Goal: Ask a question: Seek information or help from site administrators or community

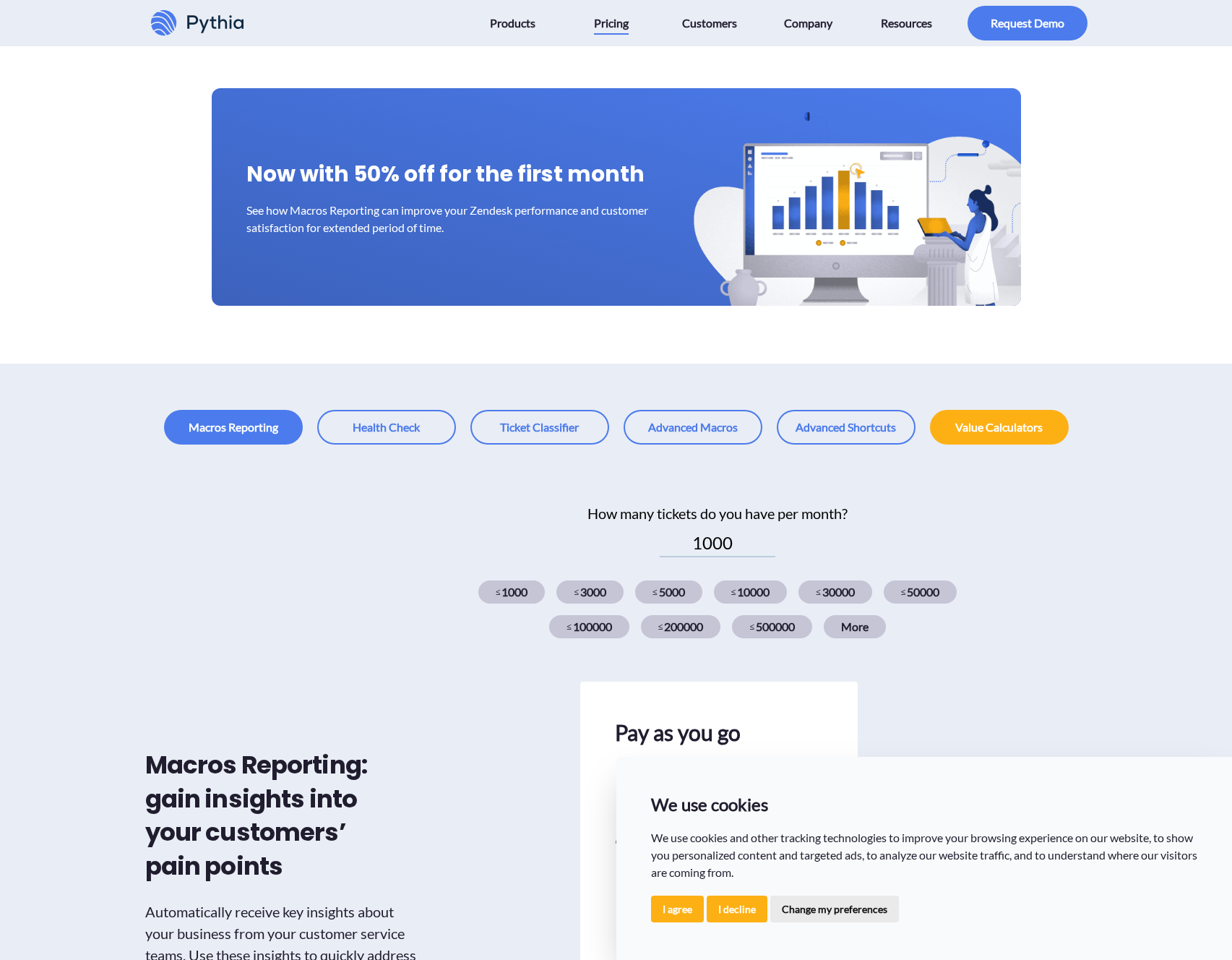
scroll to position [129, 0]
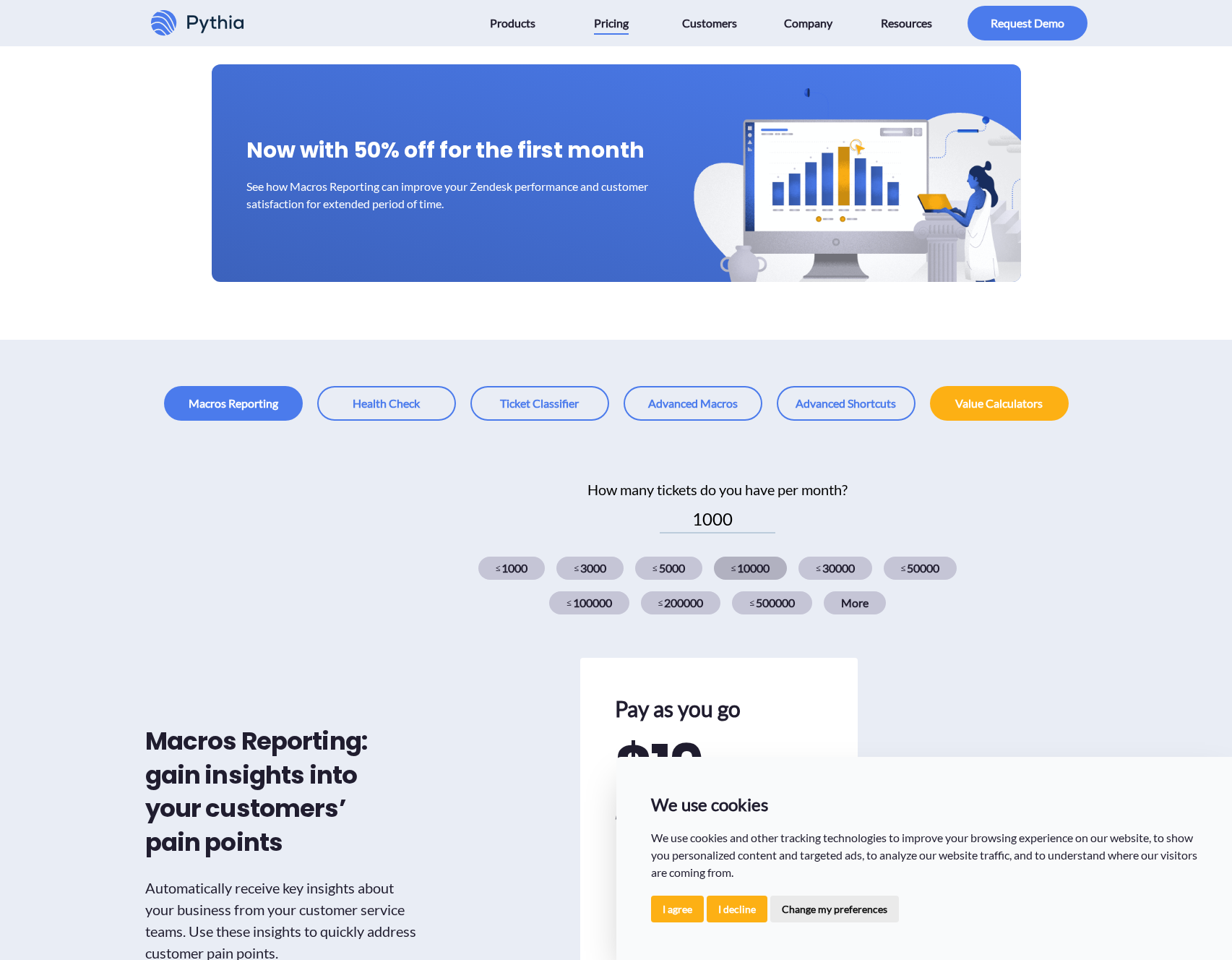
click at [746, 569] on div "≤ 10000" at bounding box center [750, 568] width 73 height 23
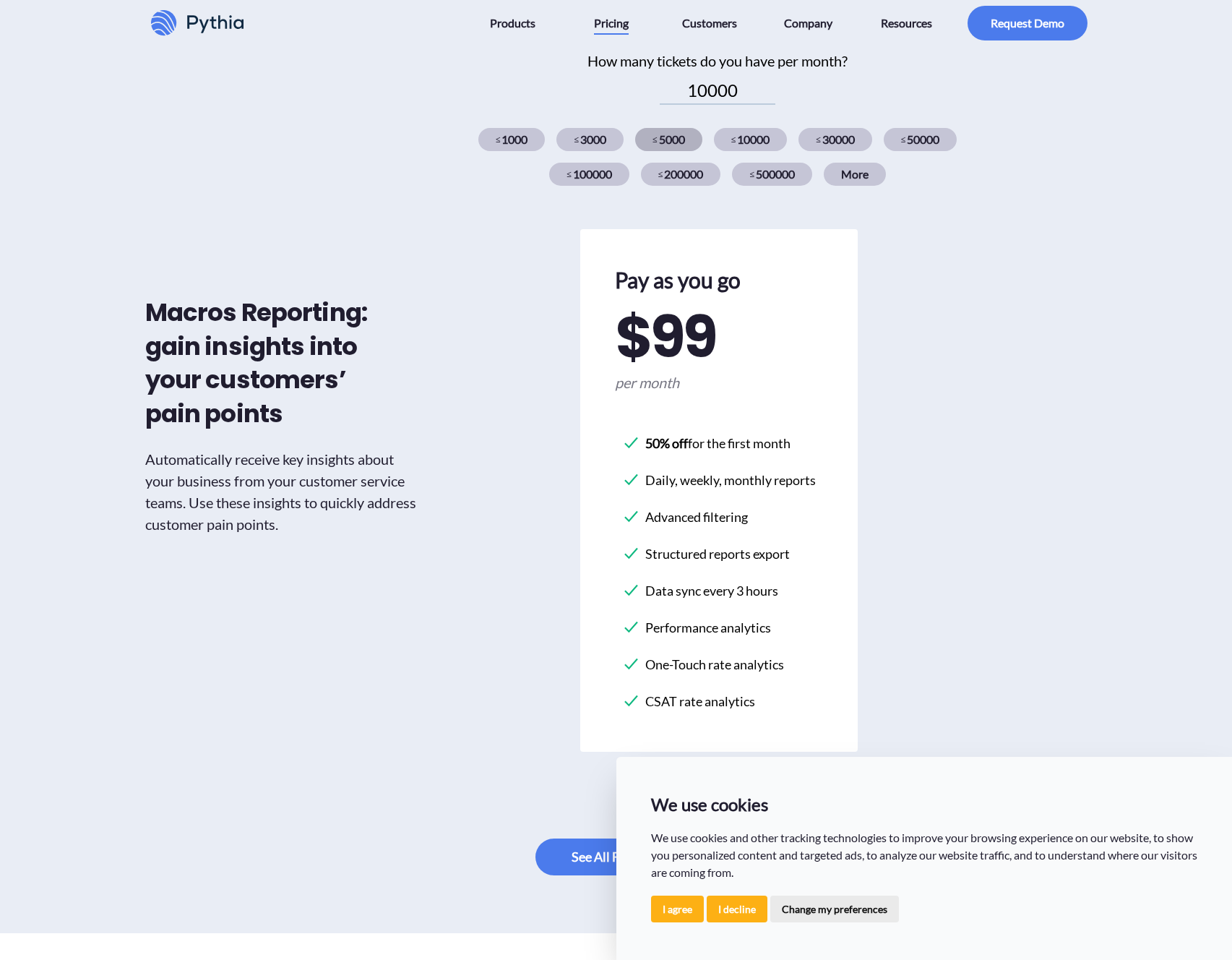
click at [659, 140] on div "≤ 5000" at bounding box center [669, 139] width 67 height 23
click at [731, 149] on div "≤ 10000" at bounding box center [750, 139] width 73 height 23
drag, startPoint x: 727, startPoint y: 89, endPoint x: 650, endPoint y: 81, distance: 77.4
click at [648, 81] on div "10000" at bounding box center [718, 91] width 566 height 28
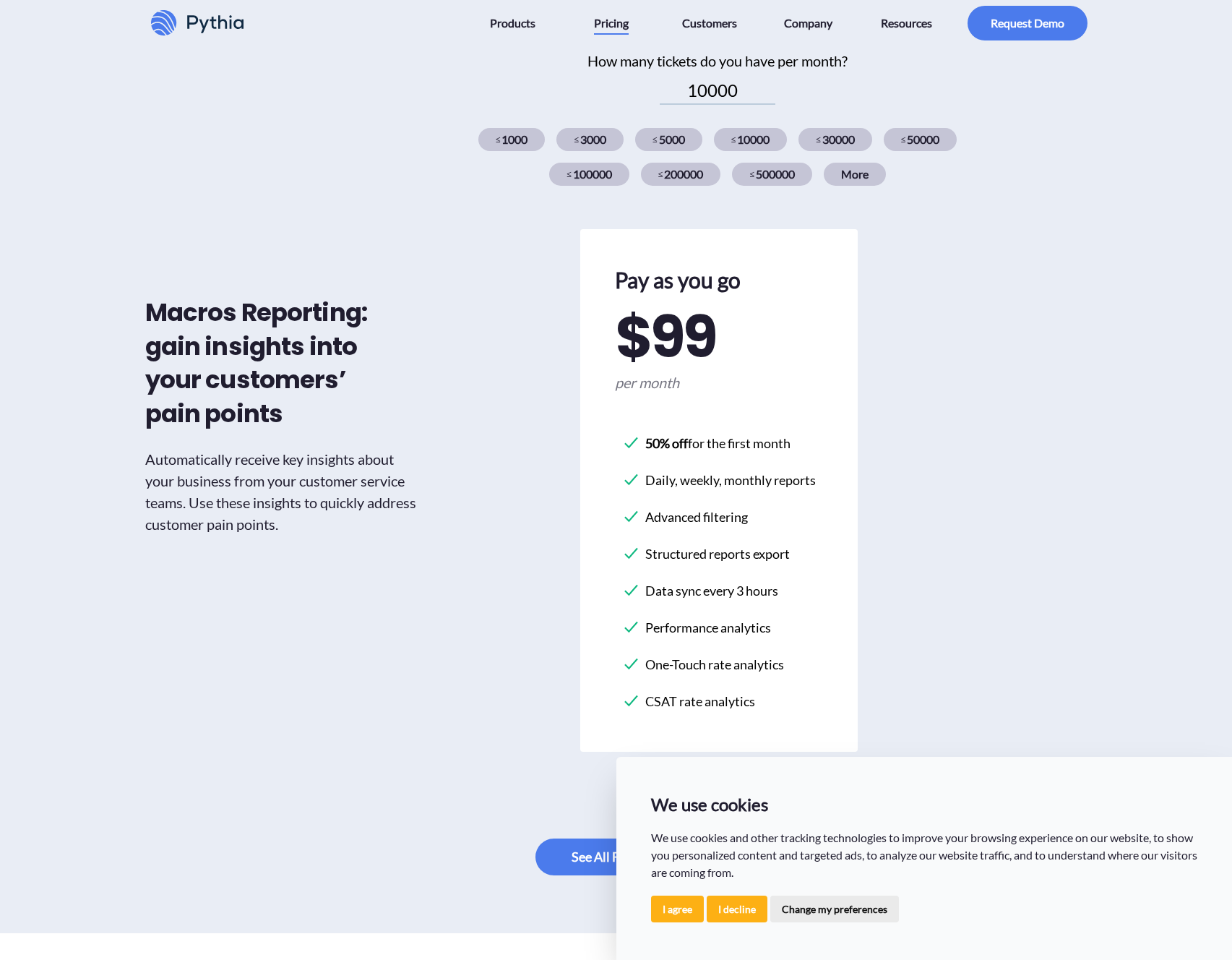
click at [778, 95] on div "10000" at bounding box center [718, 91] width 566 height 28
click at [772, 96] on input "9000" at bounding box center [718, 91] width 116 height 28
click at [772, 96] on input "8000" at bounding box center [718, 91] width 116 height 28
click at [772, 96] on input "7000" at bounding box center [718, 91] width 116 height 28
click at [772, 96] on input "6000" at bounding box center [718, 91] width 116 height 28
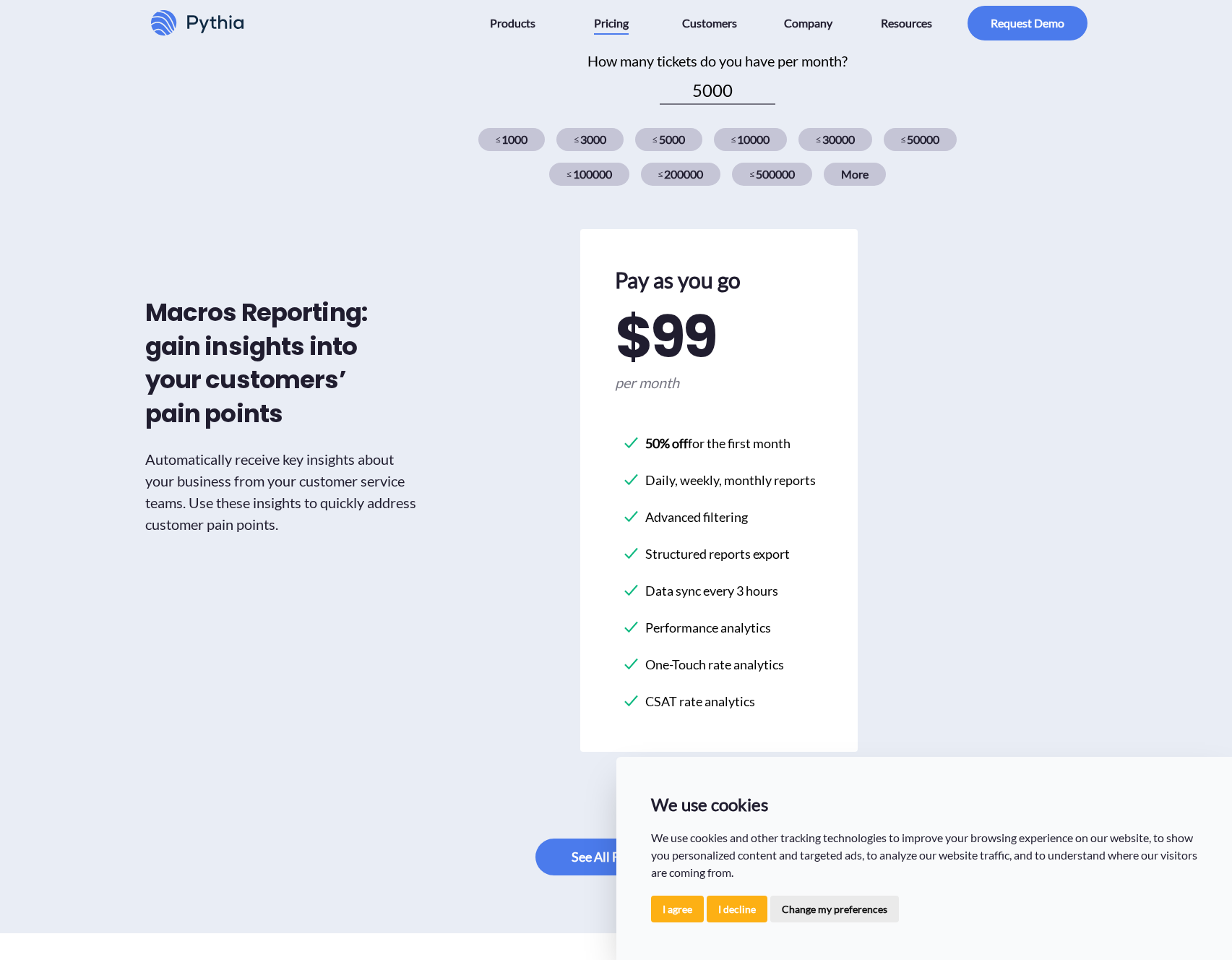
click at [772, 96] on input "5000" at bounding box center [718, 91] width 116 height 28
click at [806, 137] on div "≤ 30000" at bounding box center [835, 139] width 73 height 23
click at [778, 92] on div "30000" at bounding box center [718, 91] width 566 height 28
click at [765, 94] on input "29000" at bounding box center [718, 91] width 116 height 28
click at [765, 94] on input "28000" at bounding box center [718, 91] width 116 height 28
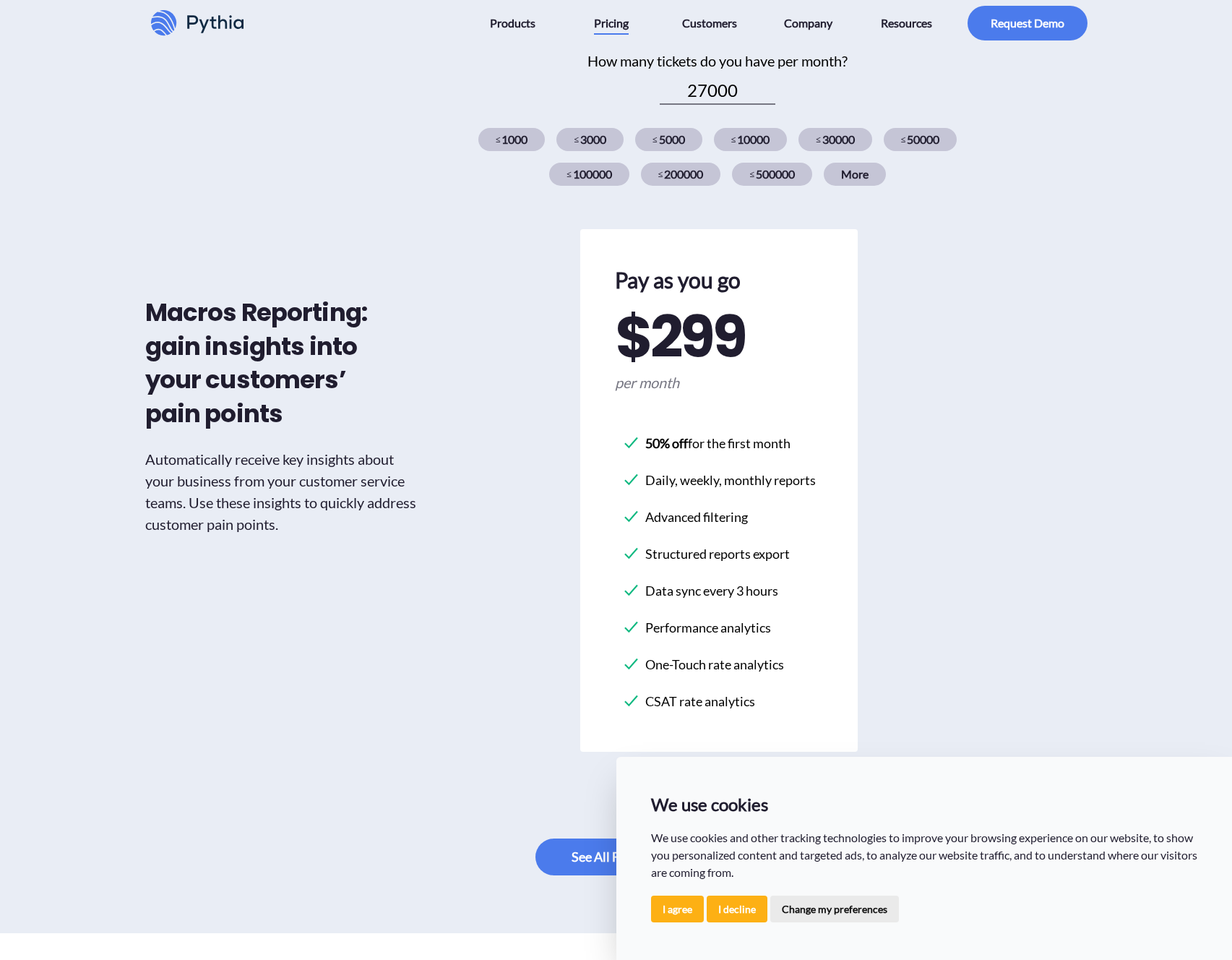
click at [765, 94] on input "27000" at bounding box center [718, 91] width 116 height 28
click at [765, 94] on input "26000" at bounding box center [718, 91] width 116 height 28
click at [765, 94] on input "25000" at bounding box center [718, 91] width 116 height 28
click at [765, 94] on input "8000" at bounding box center [718, 91] width 116 height 28
click at [766, 86] on input "9000" at bounding box center [718, 91] width 116 height 28
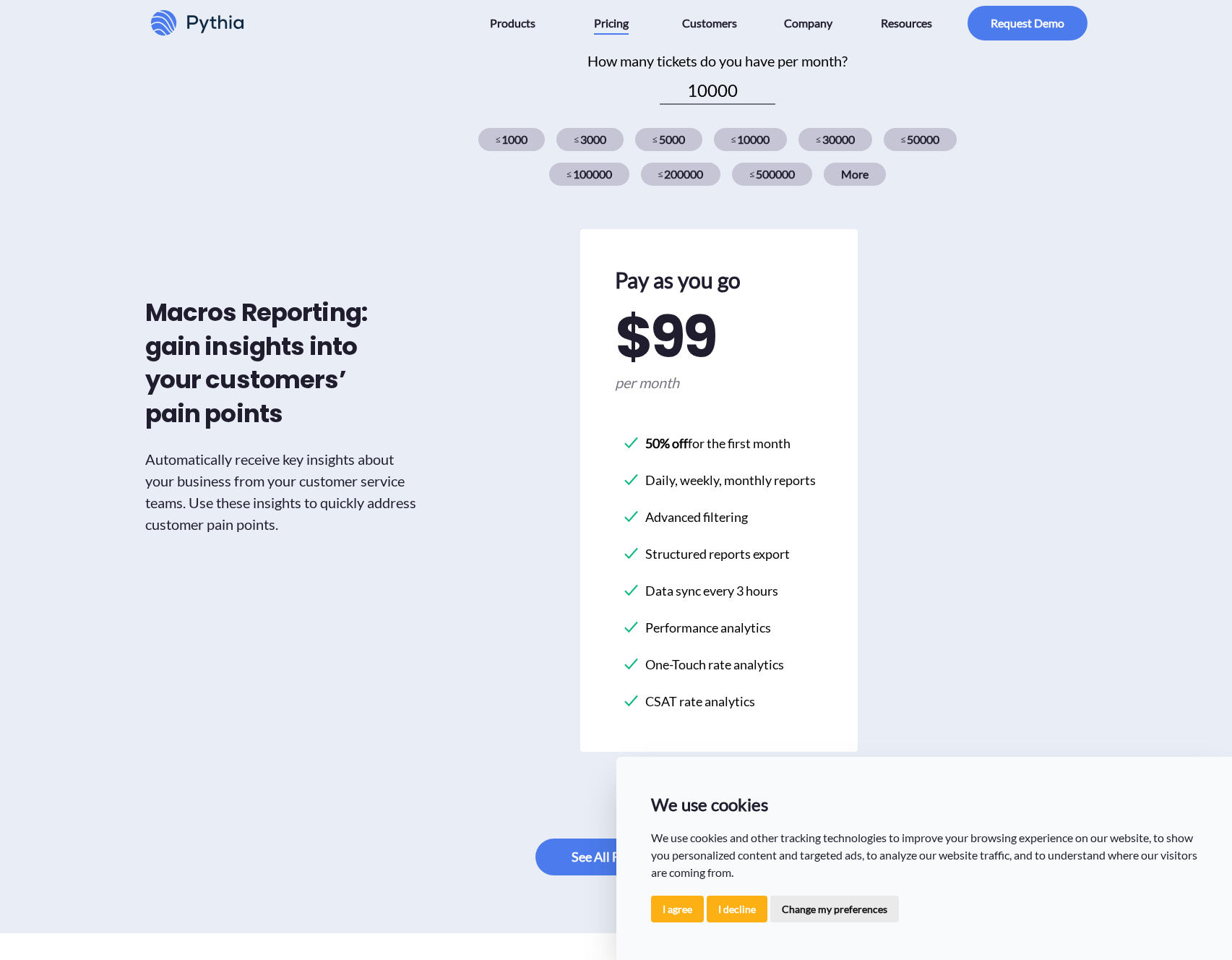
click at [766, 86] on input "10000" at bounding box center [718, 91] width 116 height 28
click at [766, 86] on input "11000" at bounding box center [718, 91] width 116 height 28
click at [771, 97] on input "10000" at bounding box center [718, 91] width 116 height 28
click at [775, 86] on input "11000" at bounding box center [718, 91] width 116 height 28
type input "10000"
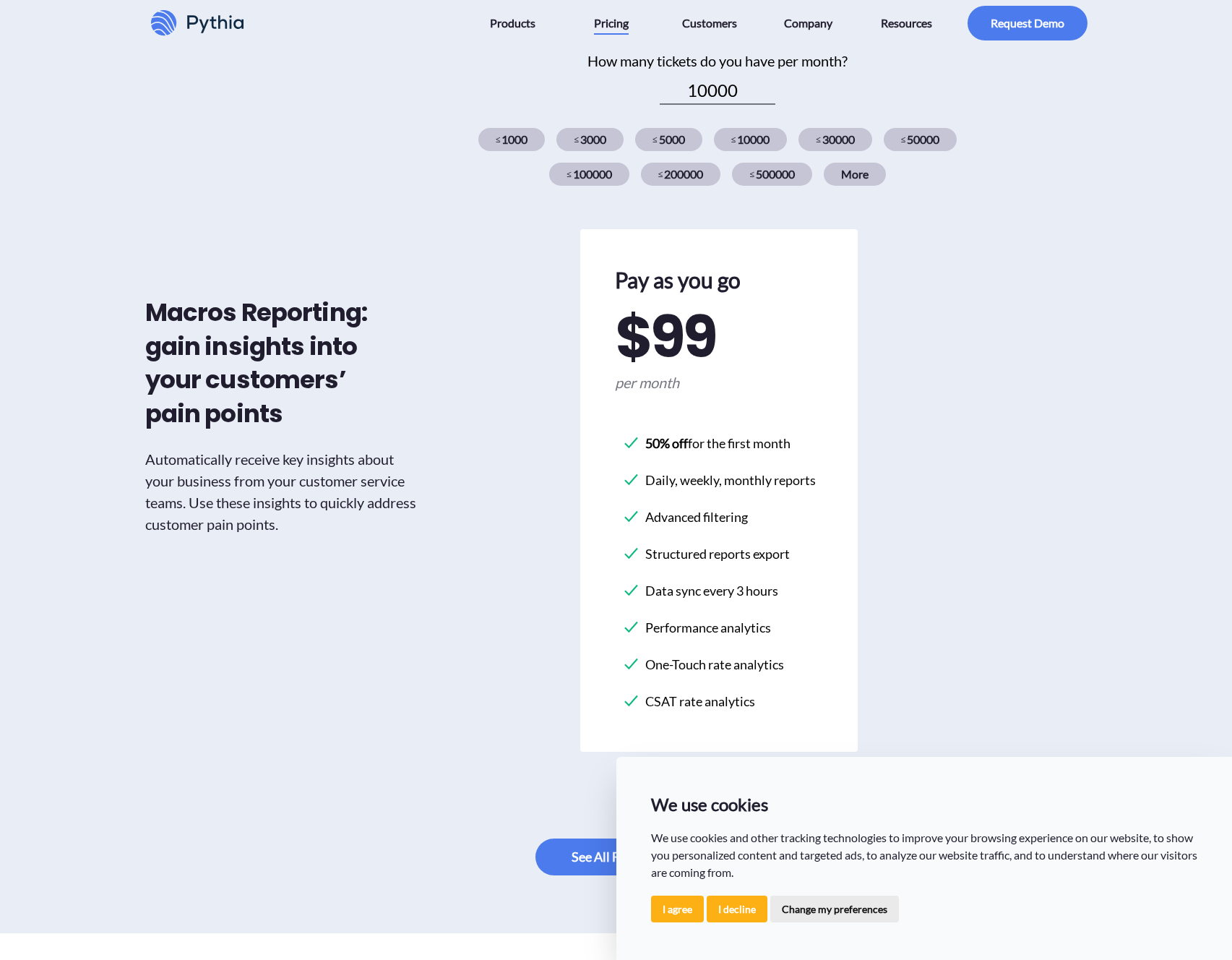
click at [772, 99] on input "10000" at bounding box center [718, 91] width 116 height 28
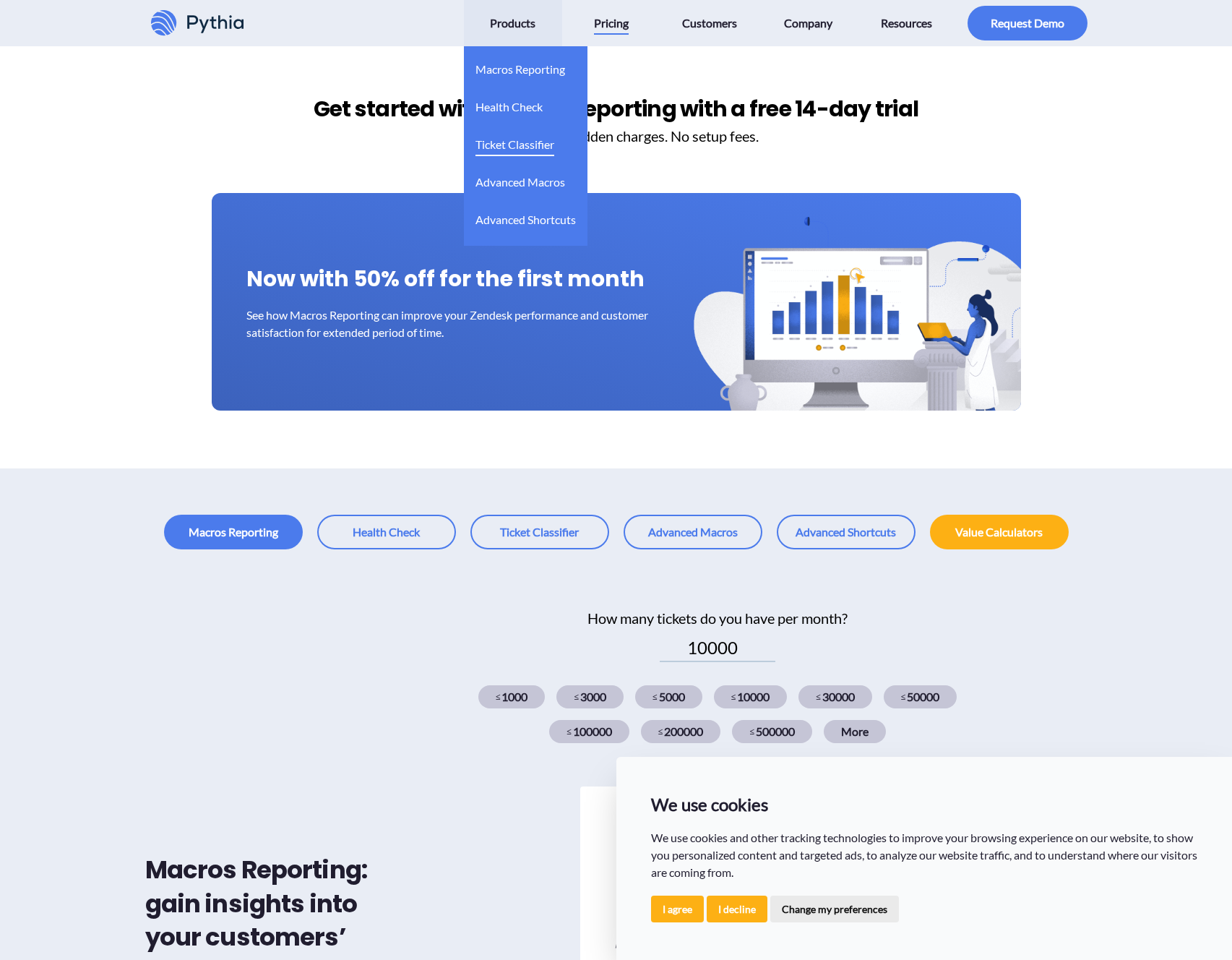
click at [546, 148] on span "Ticket Classifier" at bounding box center [514, 144] width 79 height 23
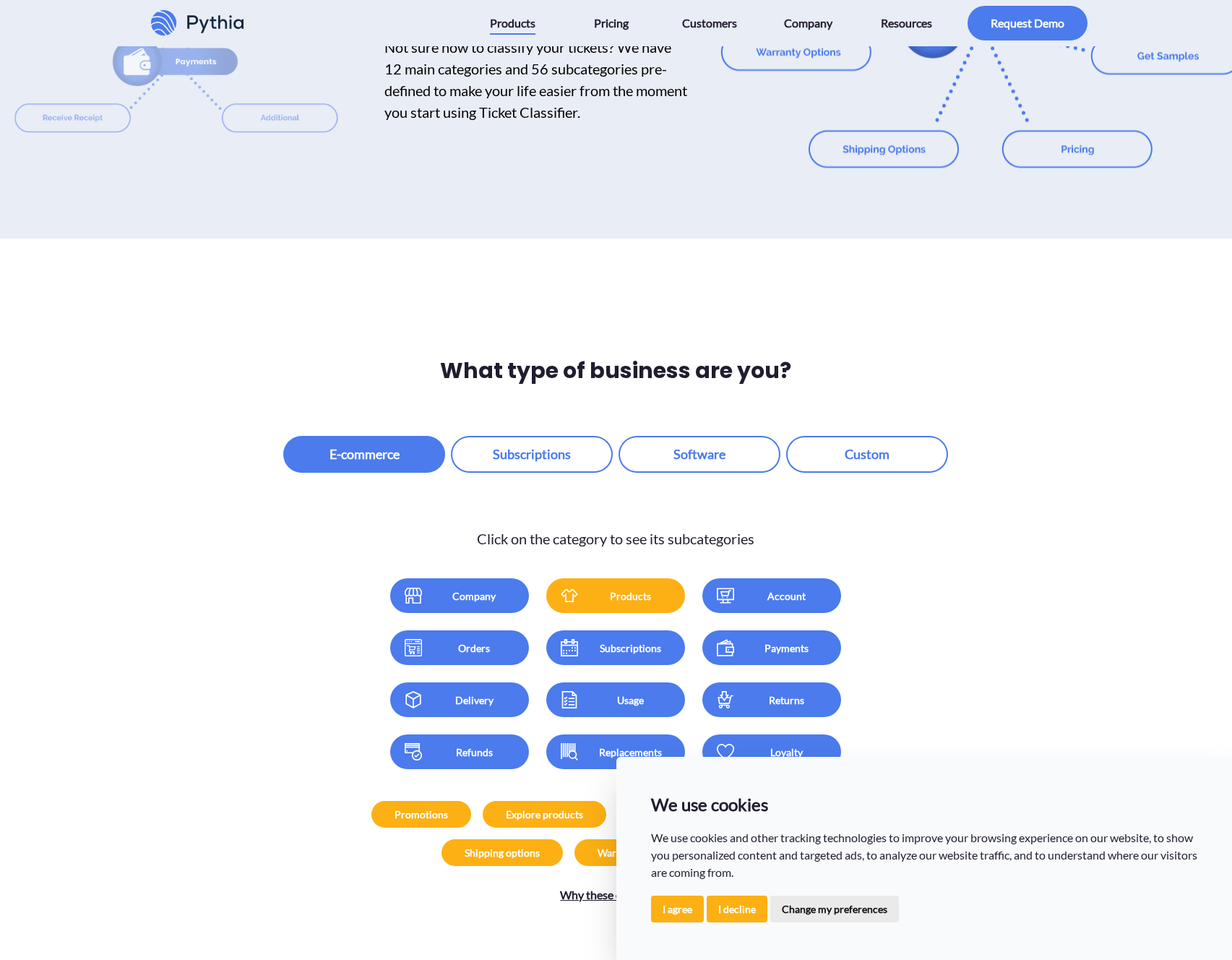
scroll to position [1734, 0]
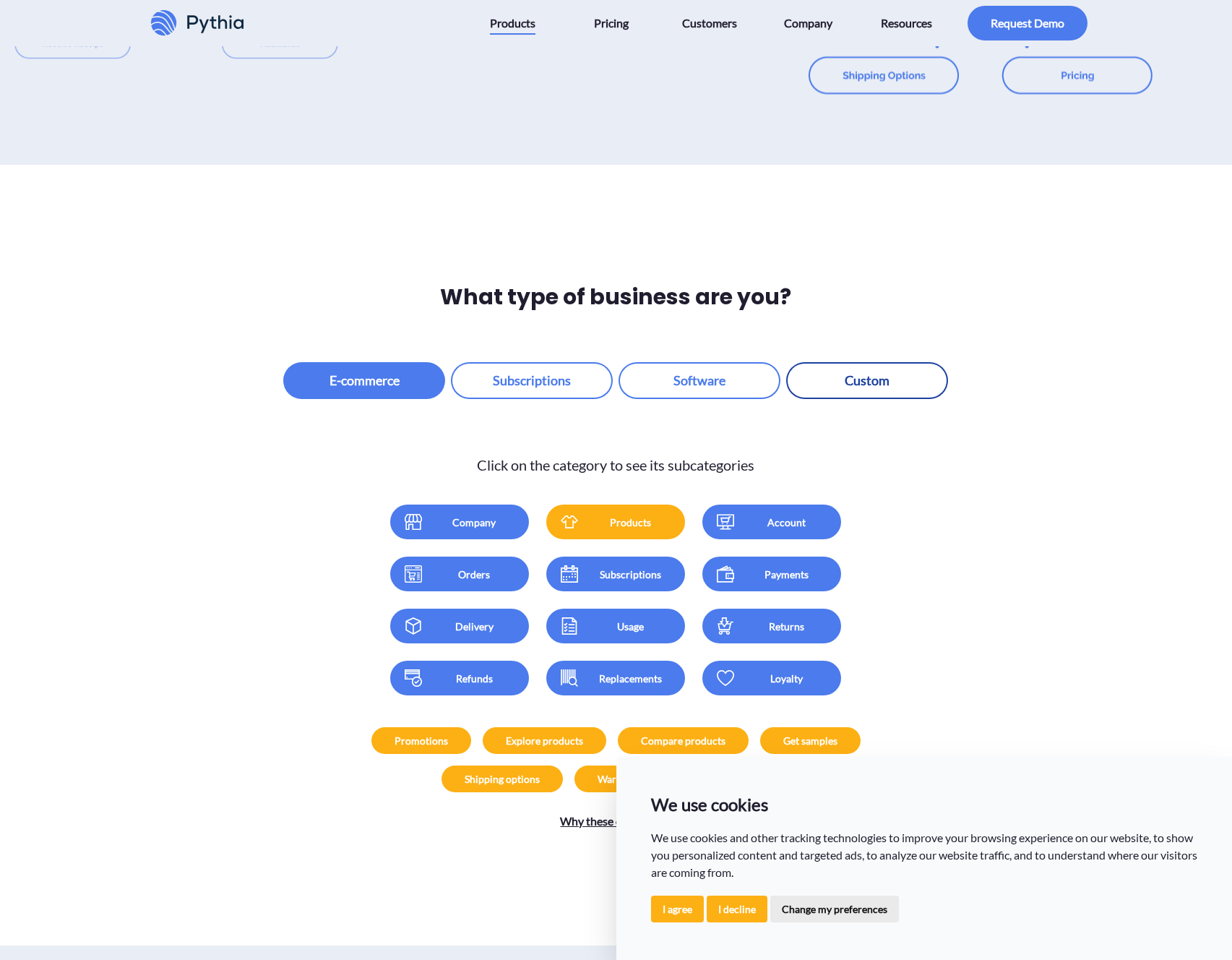
click at [844, 362] on button "button" at bounding box center [867, 380] width 162 height 37
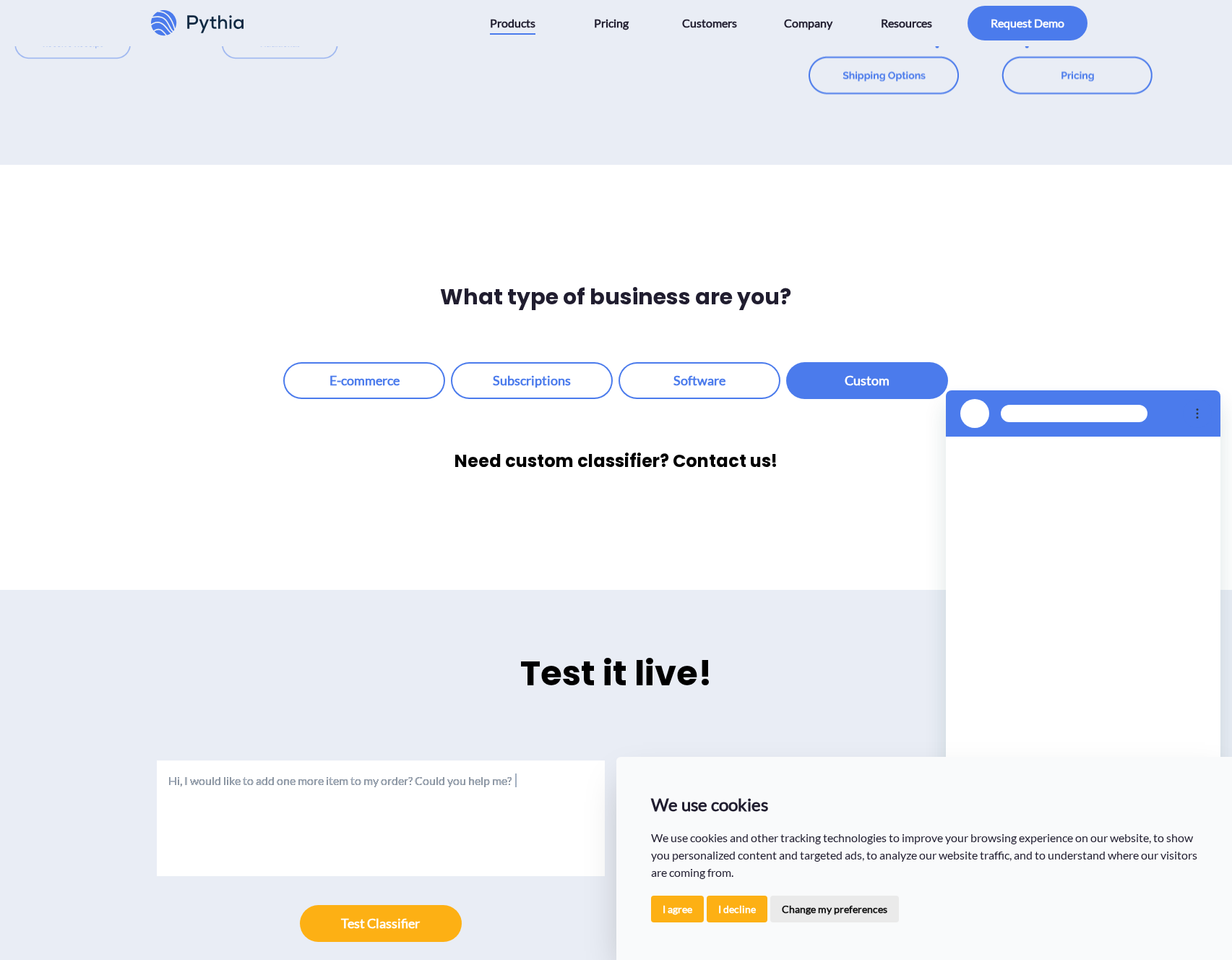
scroll to position [1763, 0]
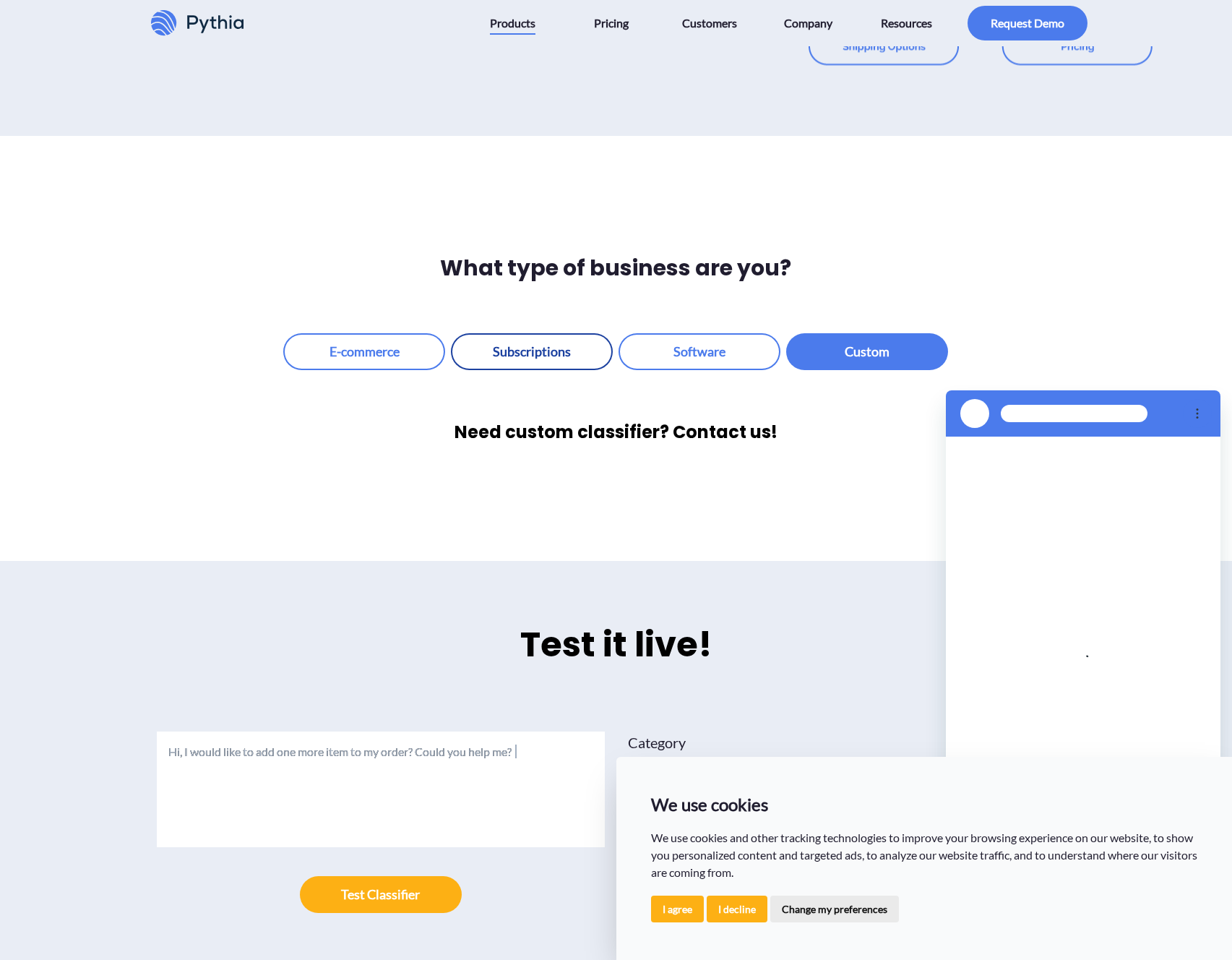
click at [522, 344] on button "button" at bounding box center [531, 352] width 162 height 37
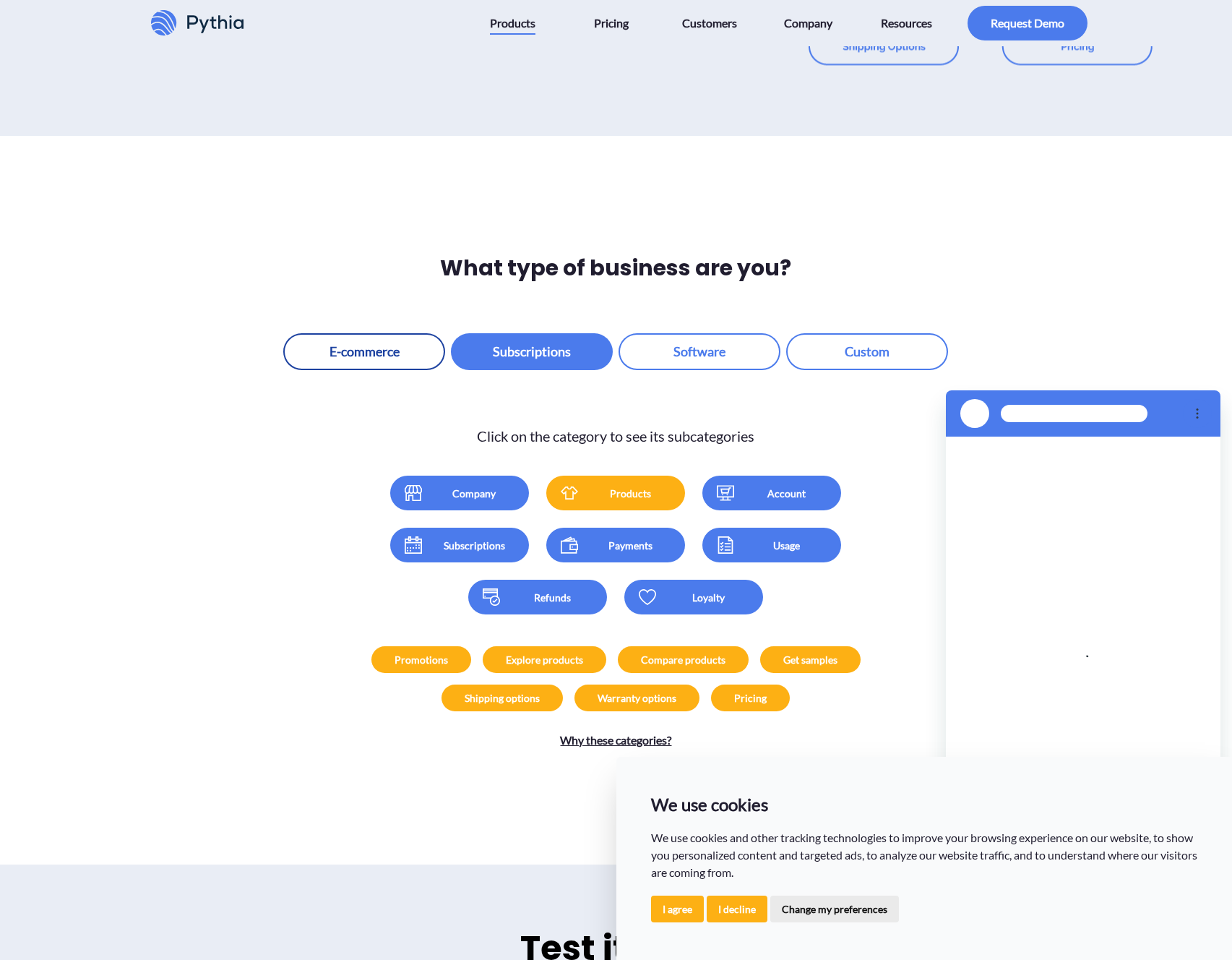
click at [358, 334] on button "button" at bounding box center [364, 352] width 162 height 37
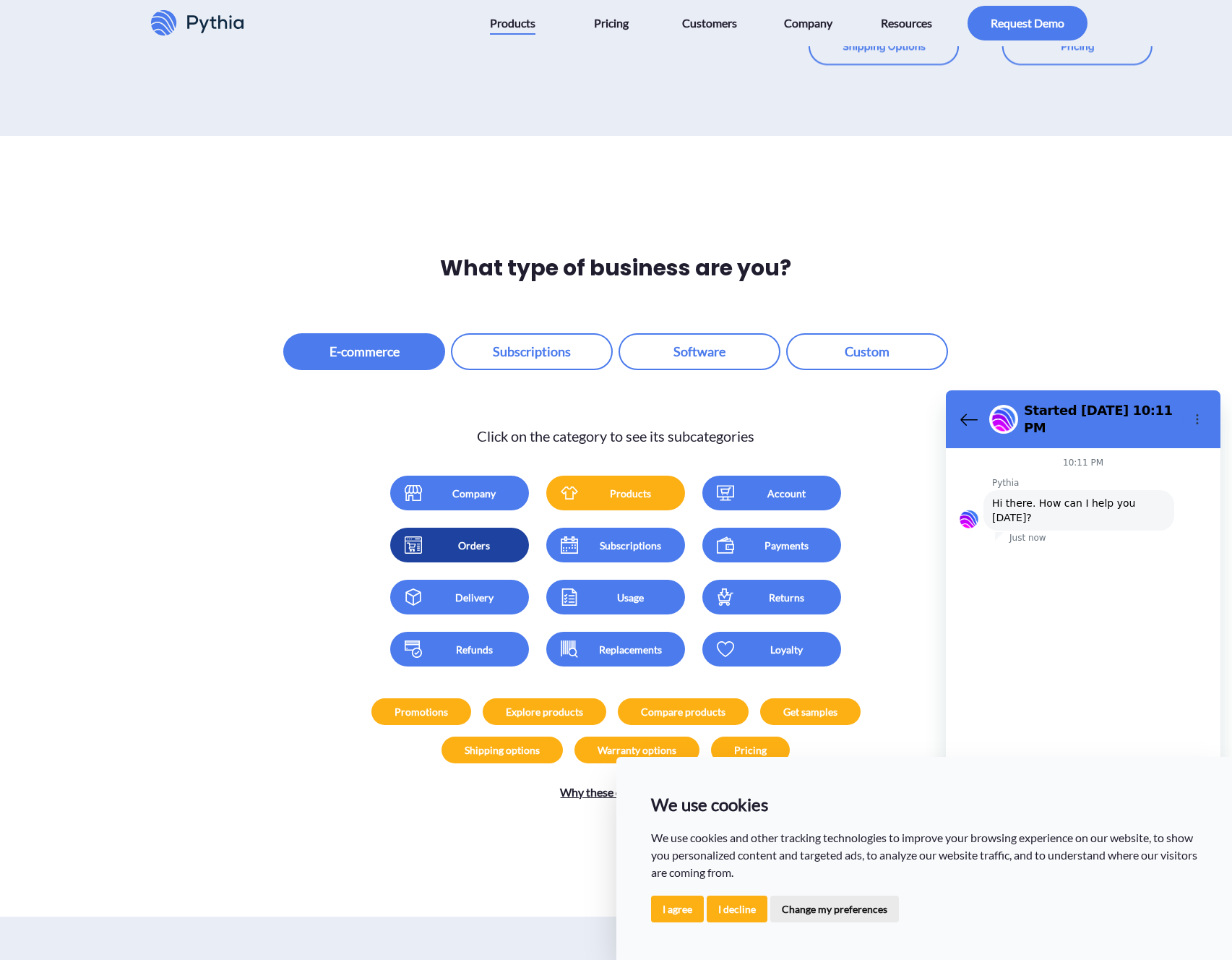
type textarea "x"
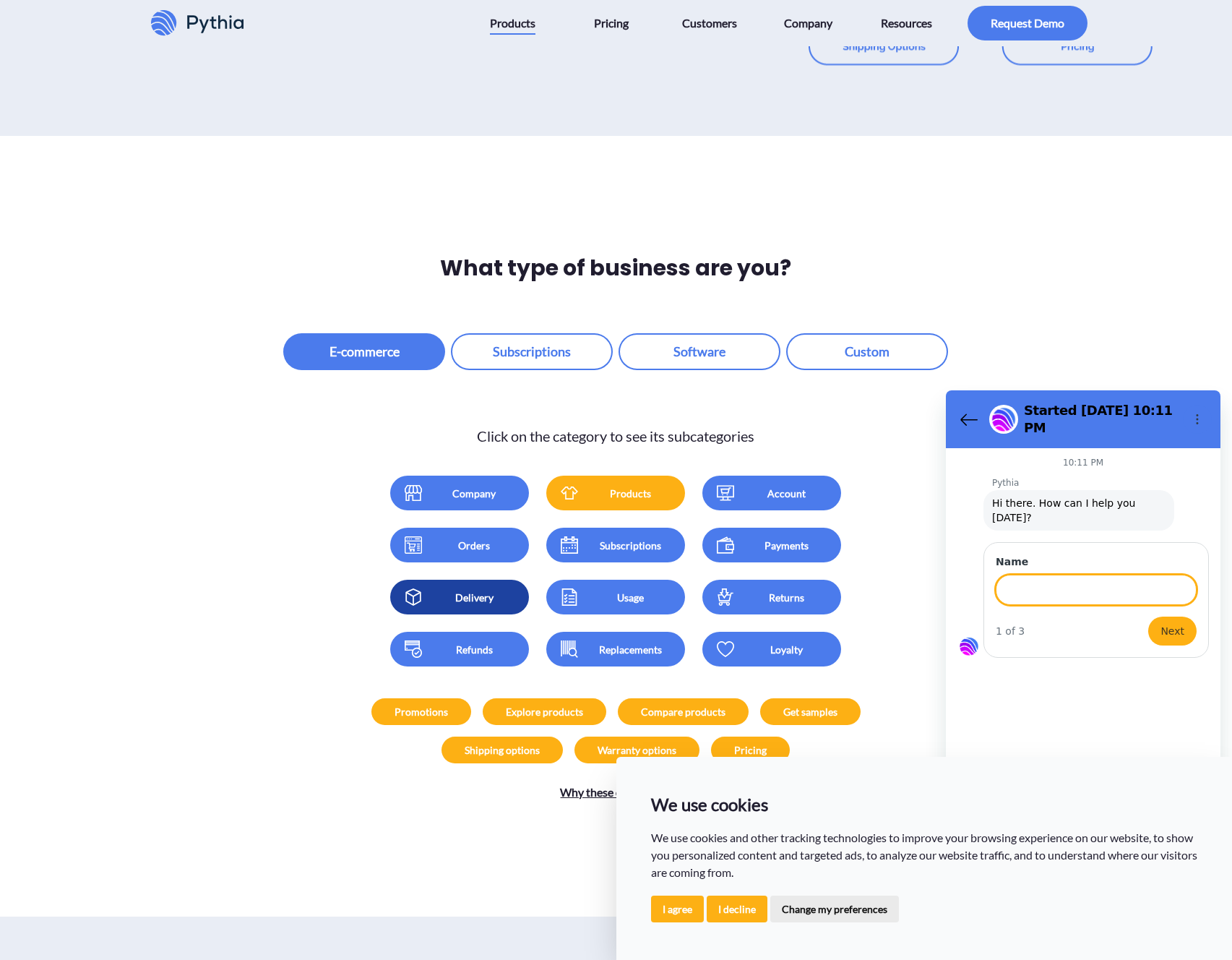
click at [477, 590] on div "Delivery" at bounding box center [474, 598] width 86 height 16
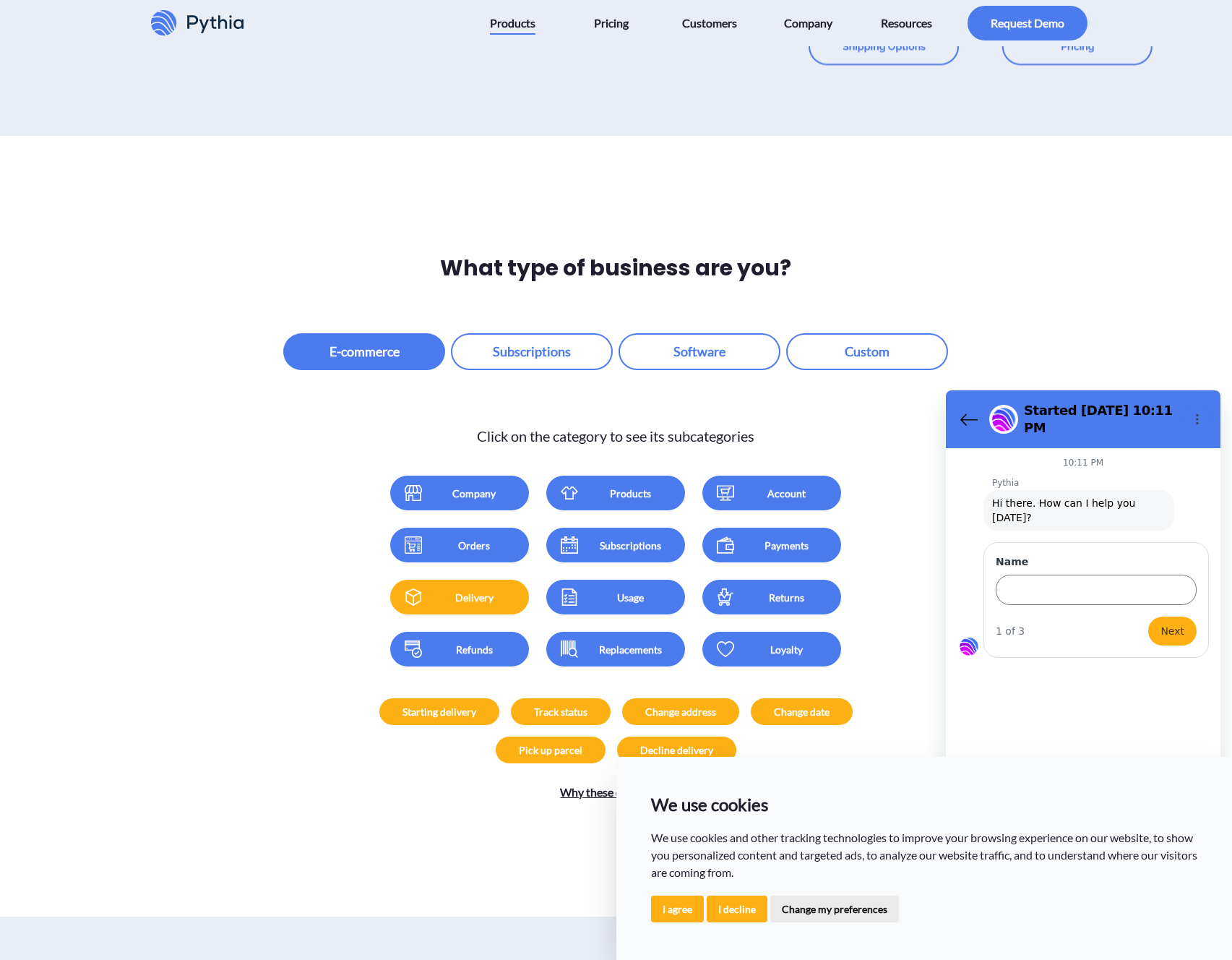
scroll to position [1811, 0]
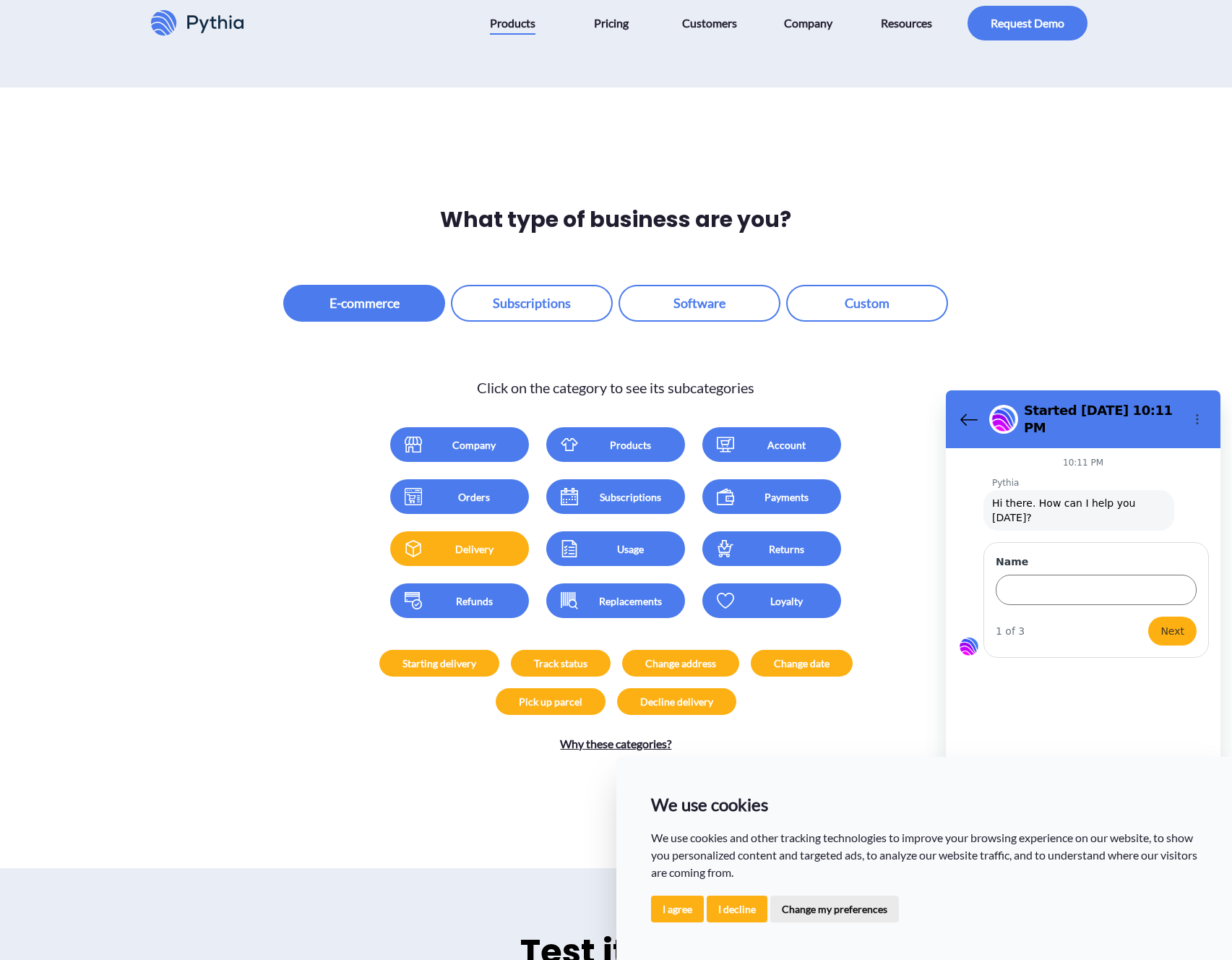
click at [562, 656] on div "Track status" at bounding box center [561, 664] width 54 height 16
click at [427, 656] on div "Starting delivery" at bounding box center [439, 664] width 73 height 16
click at [501, 688] on div "Pick up parcel" at bounding box center [550, 701] width 110 height 27
click at [625, 688] on div "Decline delivery" at bounding box center [676, 701] width 119 height 27
drag, startPoint x: 651, startPoint y: 639, endPoint x: 815, endPoint y: 640, distance: 164.0
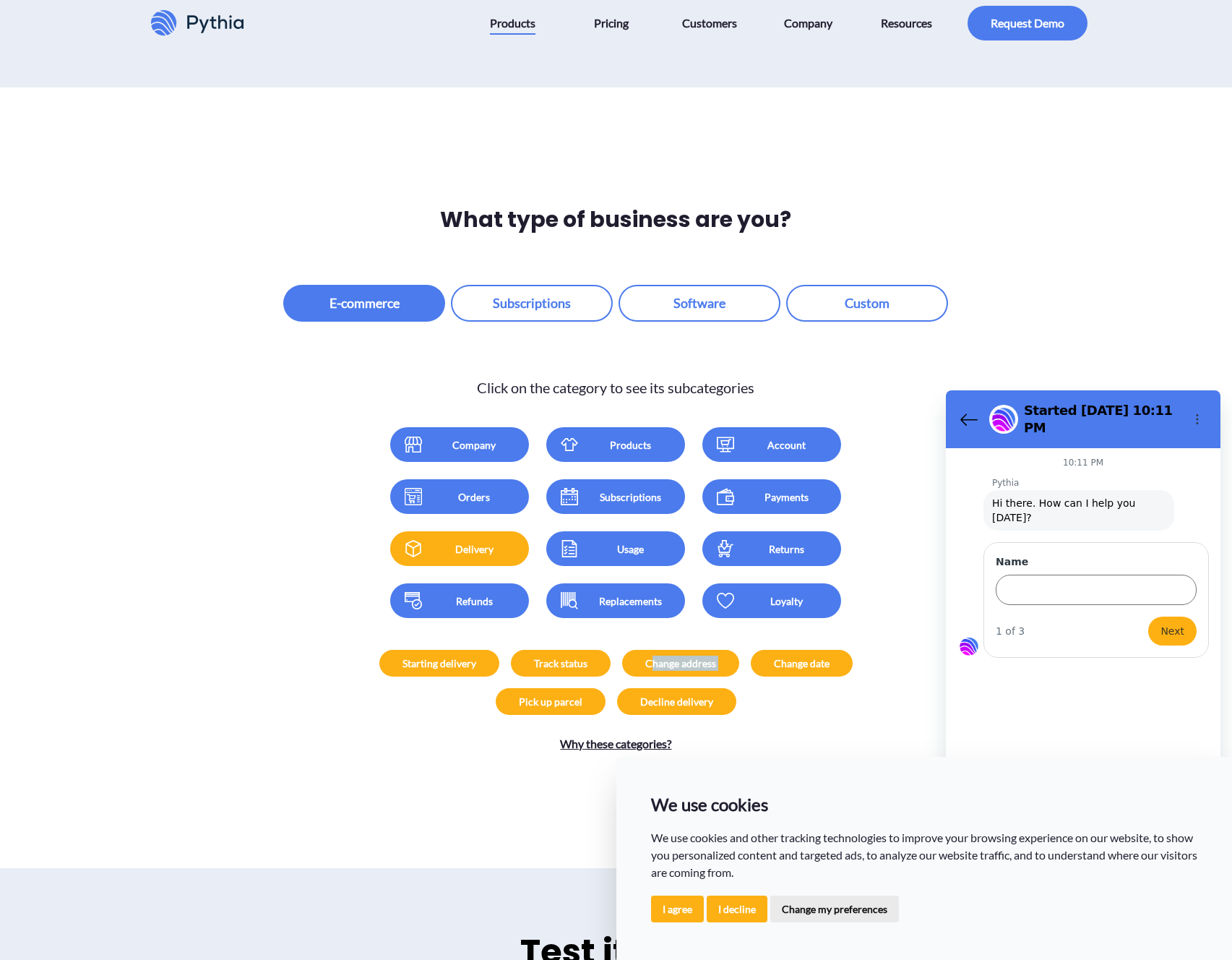
click at [783, 644] on div "Starting delivery Track status Change address Change date Pick up parcel Declin…" at bounding box center [615, 682] width 501 height 77
click at [815, 656] on div "Change date" at bounding box center [802, 664] width 55 height 16
click at [1072, 575] on input "Name" at bounding box center [1096, 589] width 201 height 30
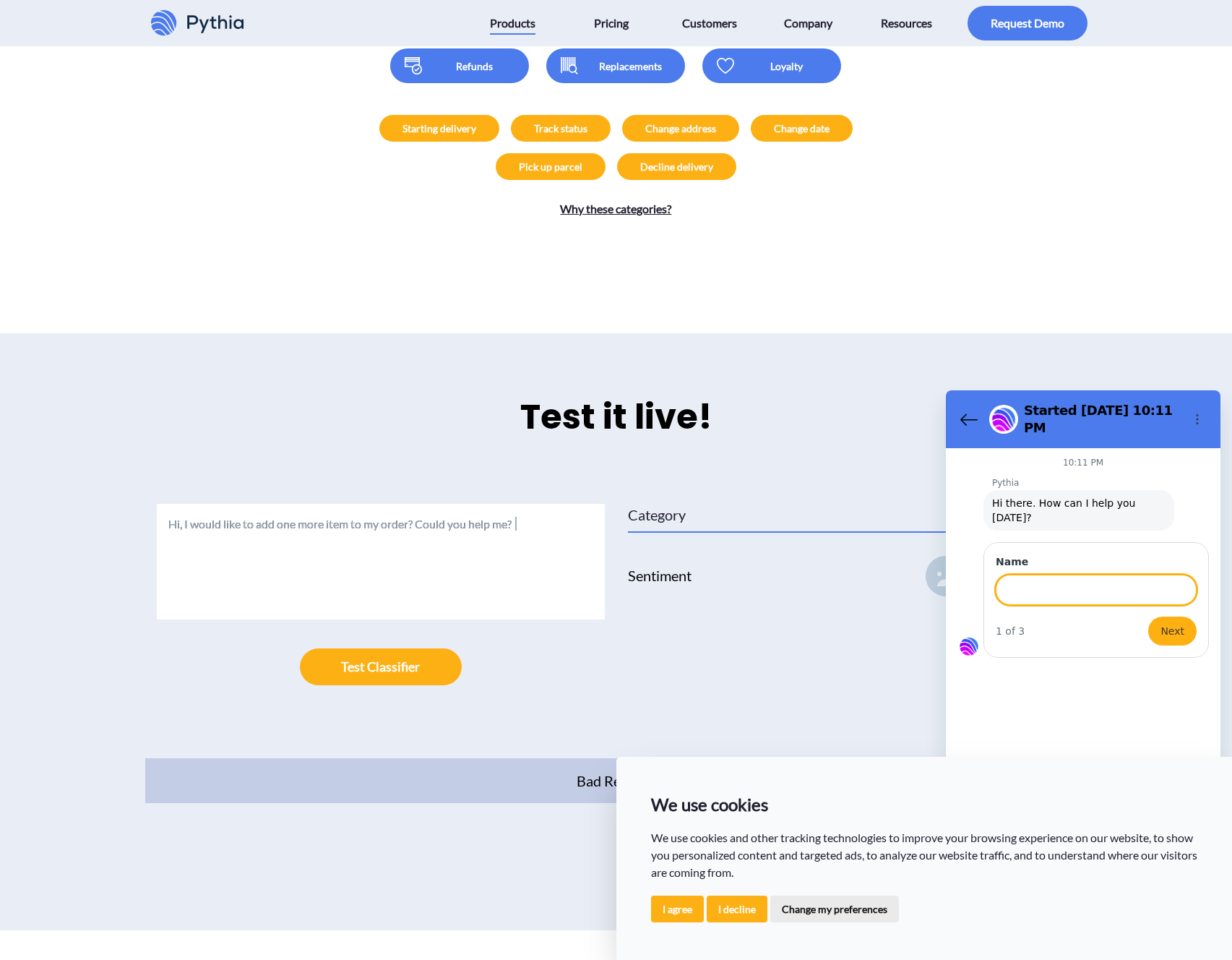
scroll to position [2420, 0]
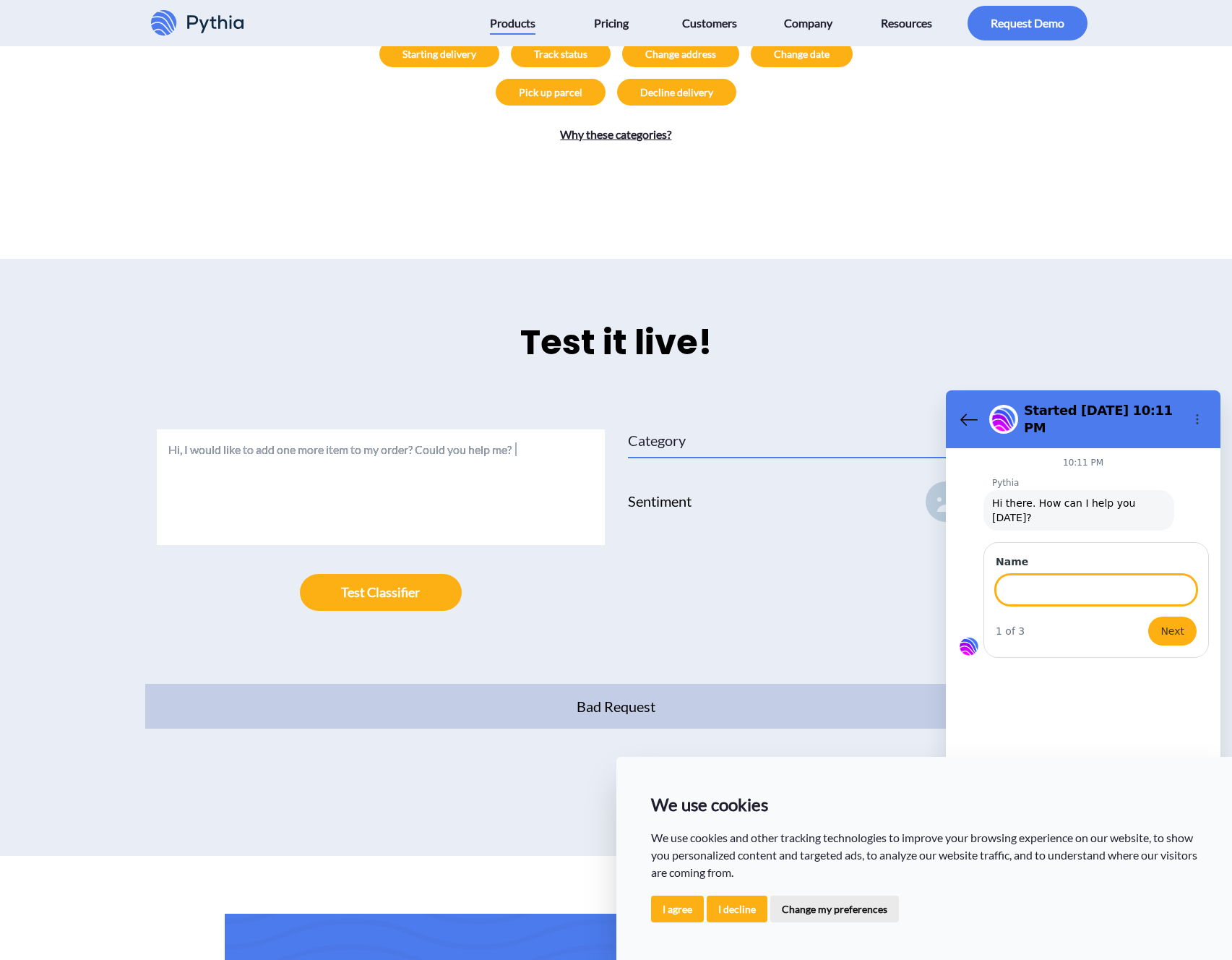
click at [446, 462] on textarea "Hi, I would like to add one more item to my order? Could you help me?" at bounding box center [381, 487] width 448 height 116
click at [533, 435] on textarea at bounding box center [381, 487] width 448 height 116
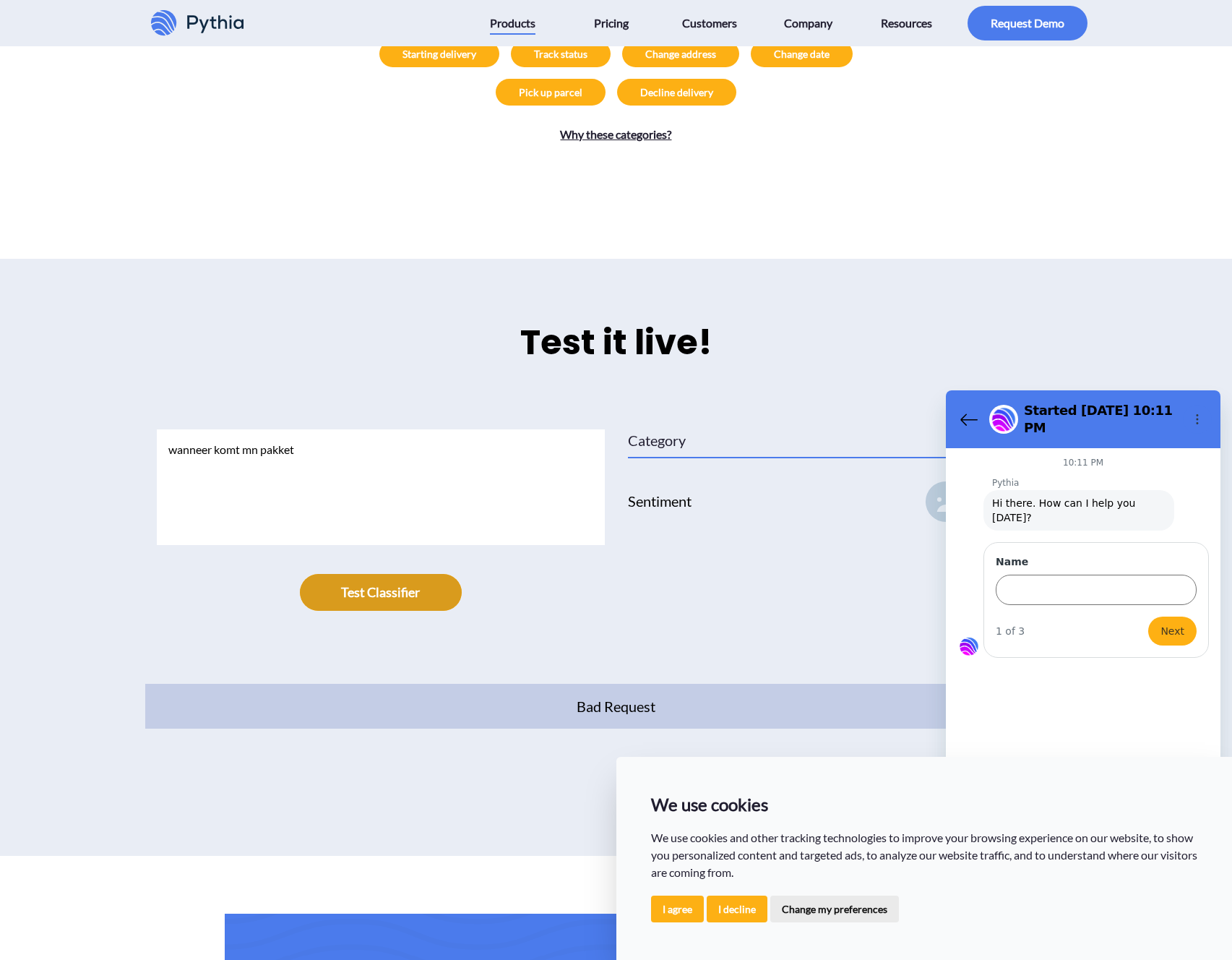
click at [460, 574] on div at bounding box center [381, 592] width 448 height 37
click at [416, 574] on button "submit" at bounding box center [380, 592] width 162 height 37
click at [954, 409] on section "Started [DATE] 10:11 PM" at bounding box center [1083, 419] width 275 height 58
click at [961, 410] on icon "Back to the conversation list" at bounding box center [969, 419] width 17 height 17
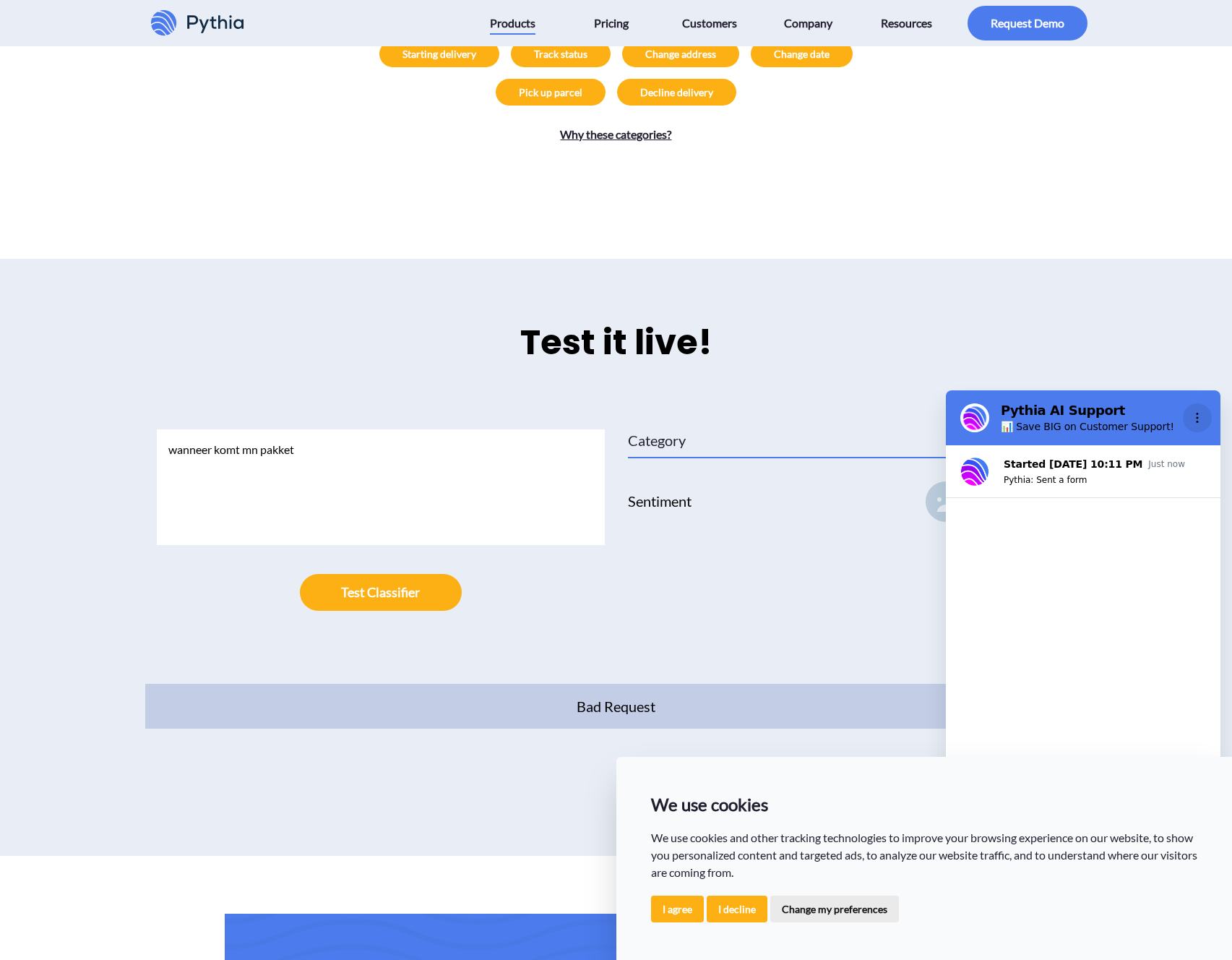
click at [1203, 416] on icon "Options menu" at bounding box center [1197, 417] width 11 height 11
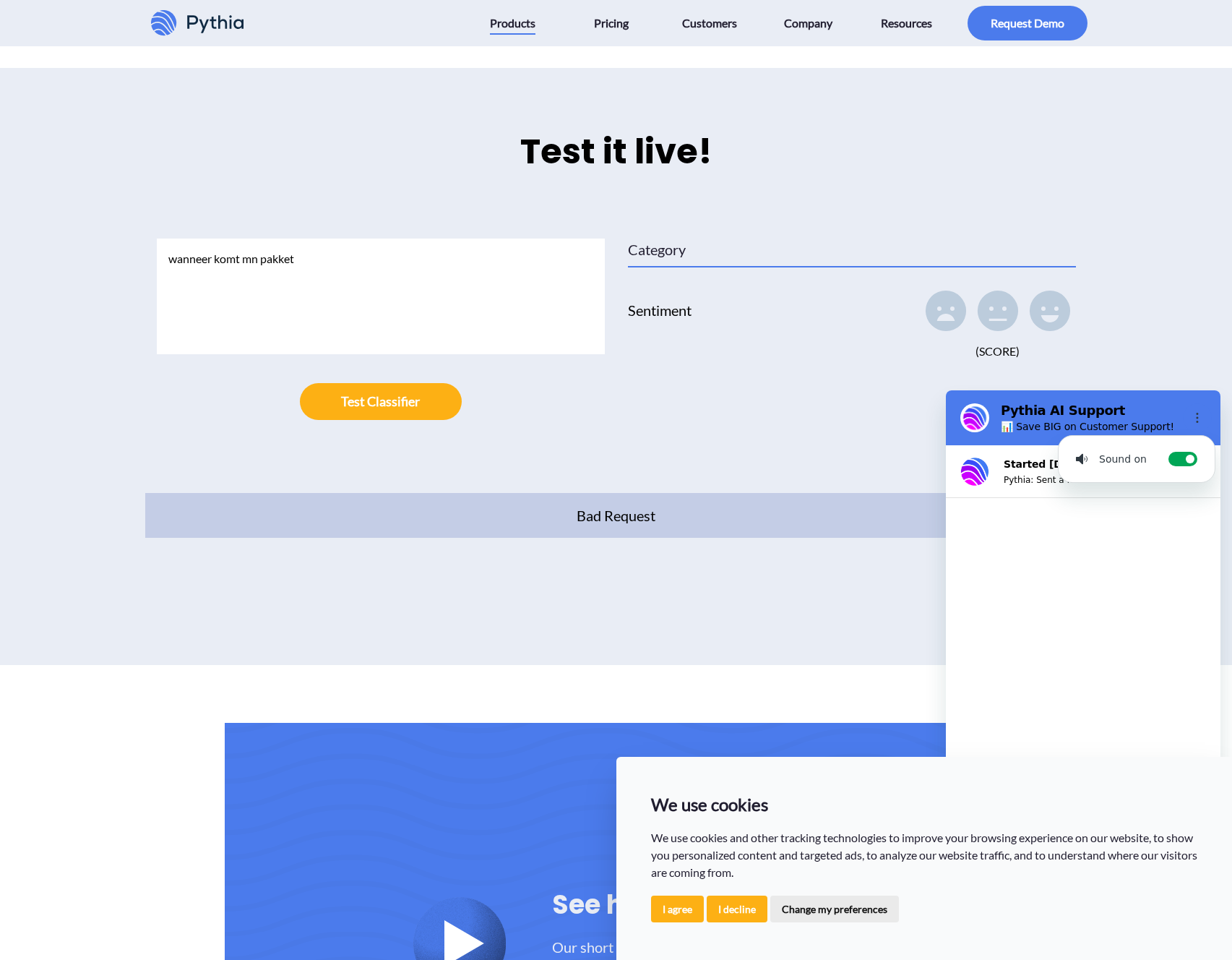
click at [736, 899] on button "I decline" at bounding box center [737, 908] width 60 height 27
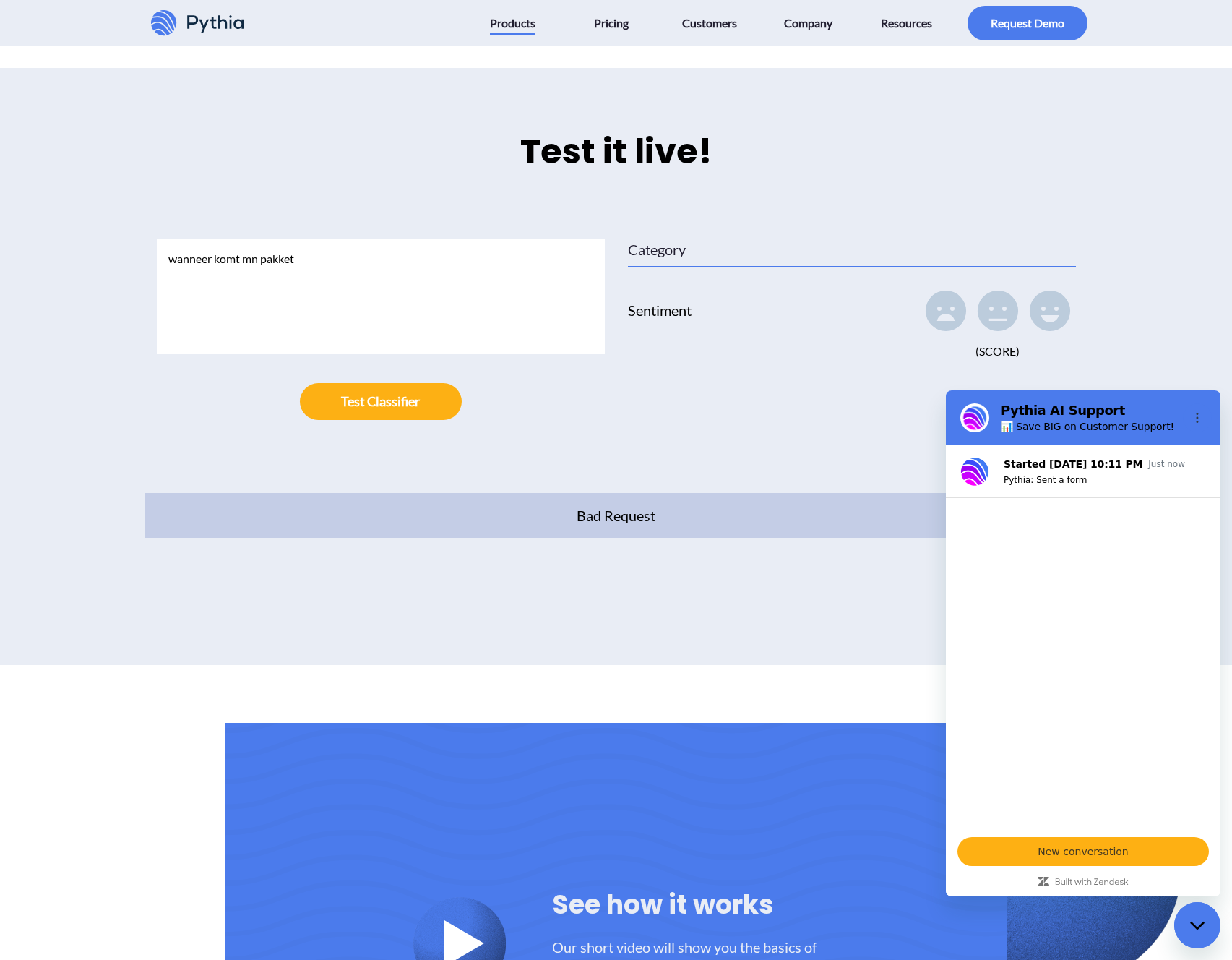
click at [1168, 921] on div "See how it works Our short video will show you the basics of how the Ticket Cla…" at bounding box center [616, 942] width 1232 height 440
click at [1183, 923] on div "Close messaging window" at bounding box center [1197, 925] width 43 height 43
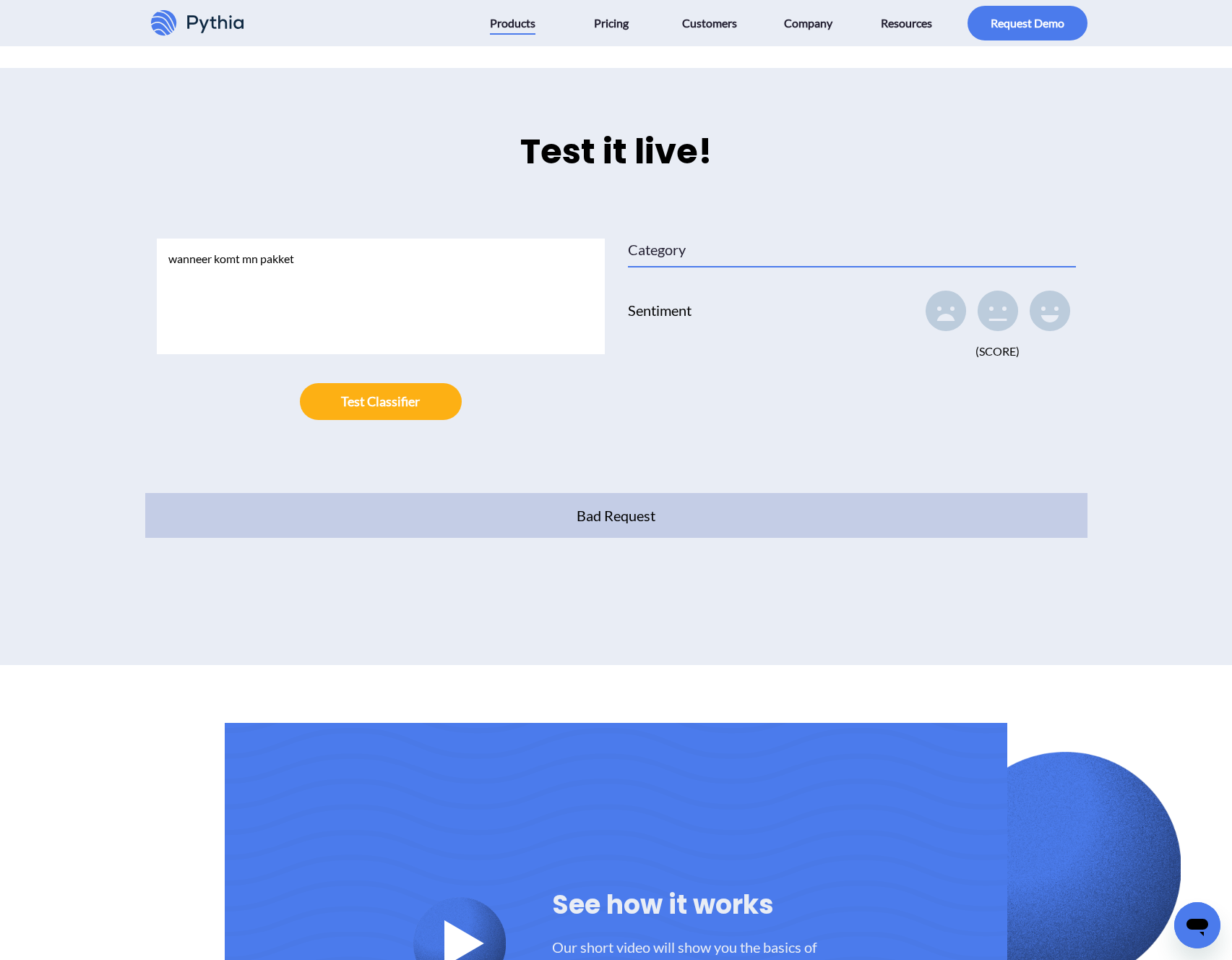
click at [600, 512] on div "Bad Request" at bounding box center [616, 515] width 943 height 45
drag, startPoint x: 606, startPoint y: 500, endPoint x: 524, endPoint y: 458, distance: 92.1
click at [606, 500] on div "Bad Request" at bounding box center [616, 515] width 943 height 45
click at [475, 256] on textarea "wanneer komt mn pakket" at bounding box center [381, 296] width 448 height 116
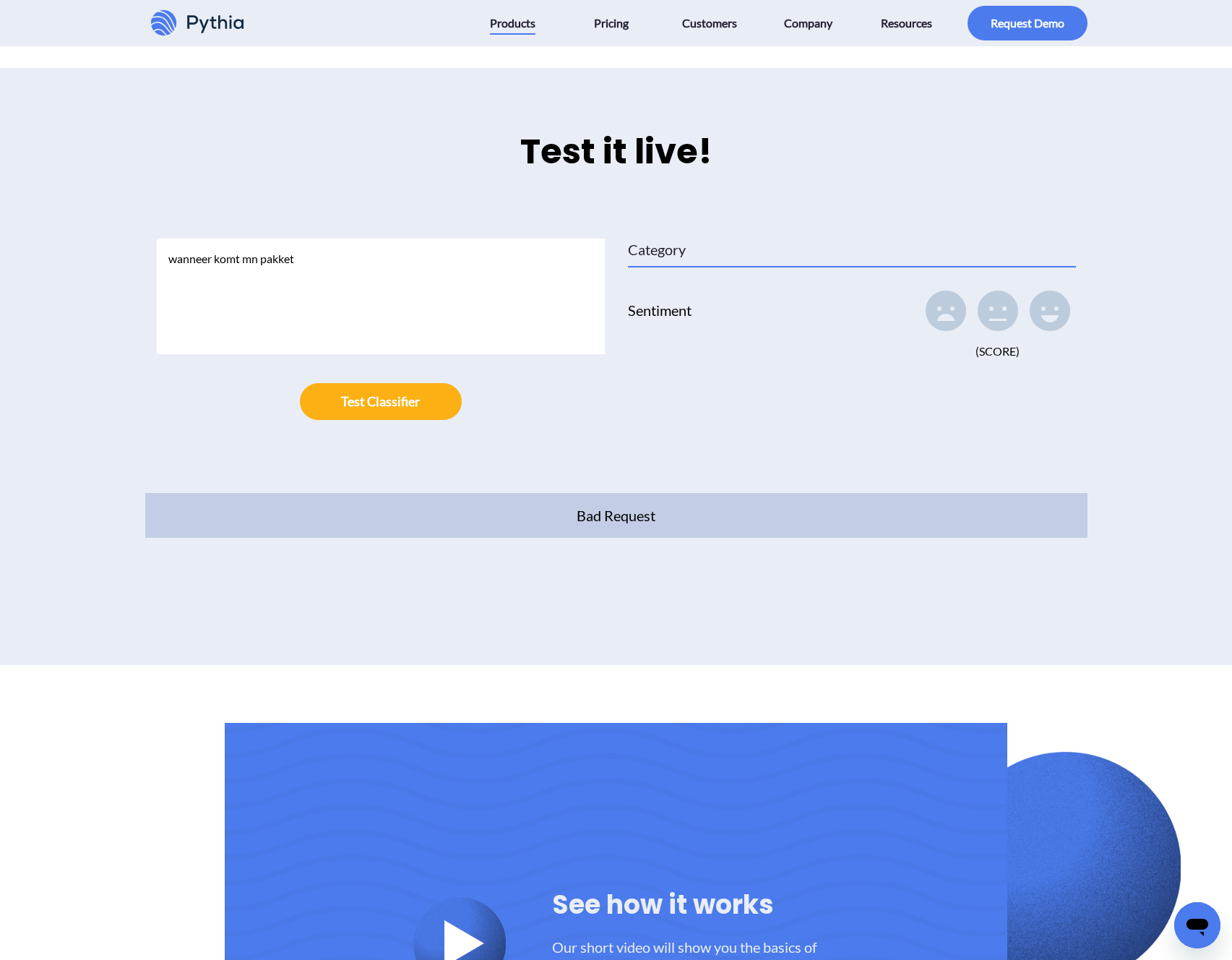
click at [475, 256] on textarea "wanneer komt mn pakket" at bounding box center [381, 296] width 448 height 116
click at [391, 383] on button "submit" at bounding box center [380, 401] width 162 height 37
click at [481, 250] on textarea "wanneer komt mijn pakket" at bounding box center [381, 296] width 448 height 116
type textarea "where is my parcel"
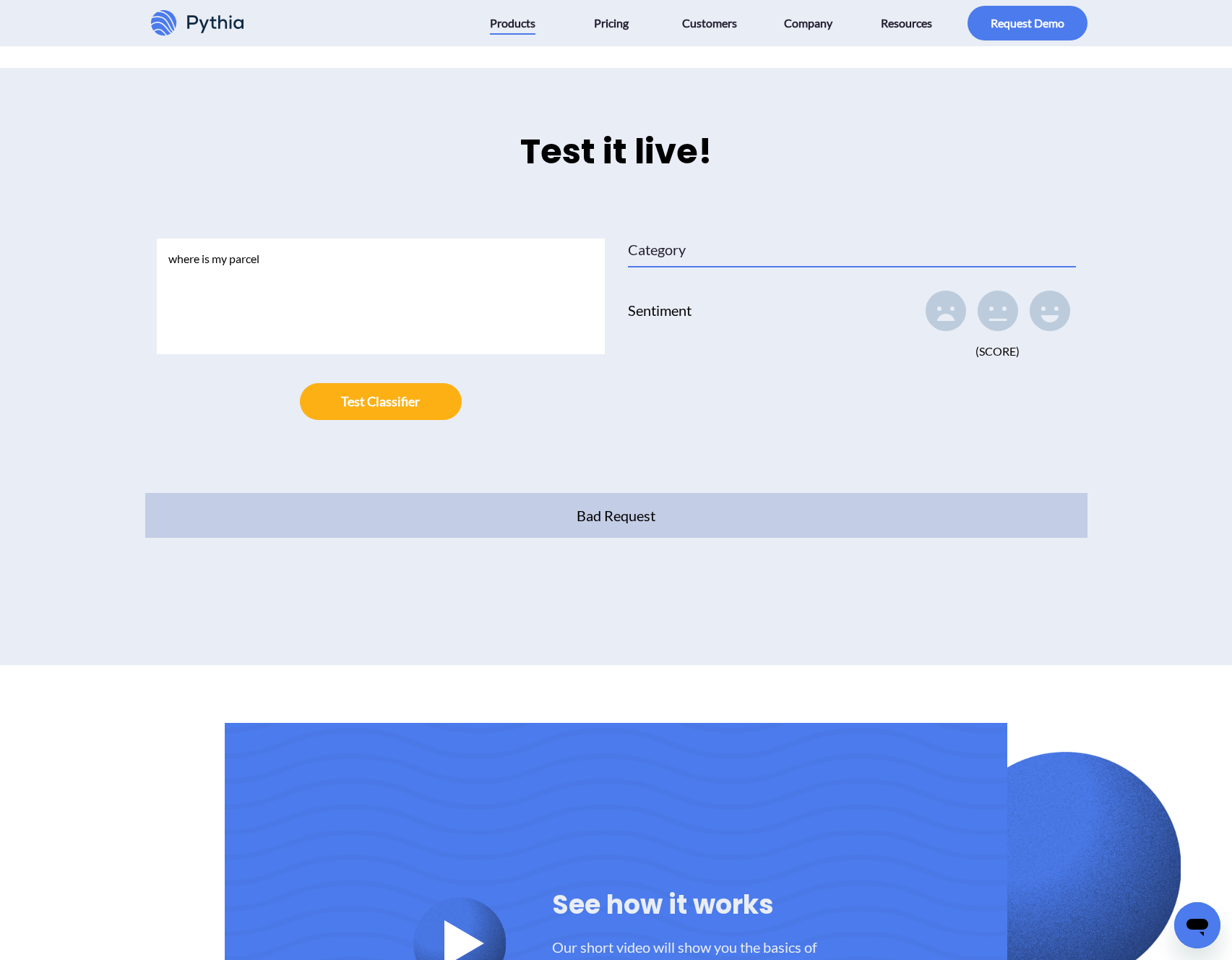
click at [459, 391] on div at bounding box center [381, 401] width 448 height 37
click at [435, 389] on button "submit" at bounding box center [380, 401] width 162 height 37
click at [950, 290] on icon at bounding box center [945, 310] width 41 height 41
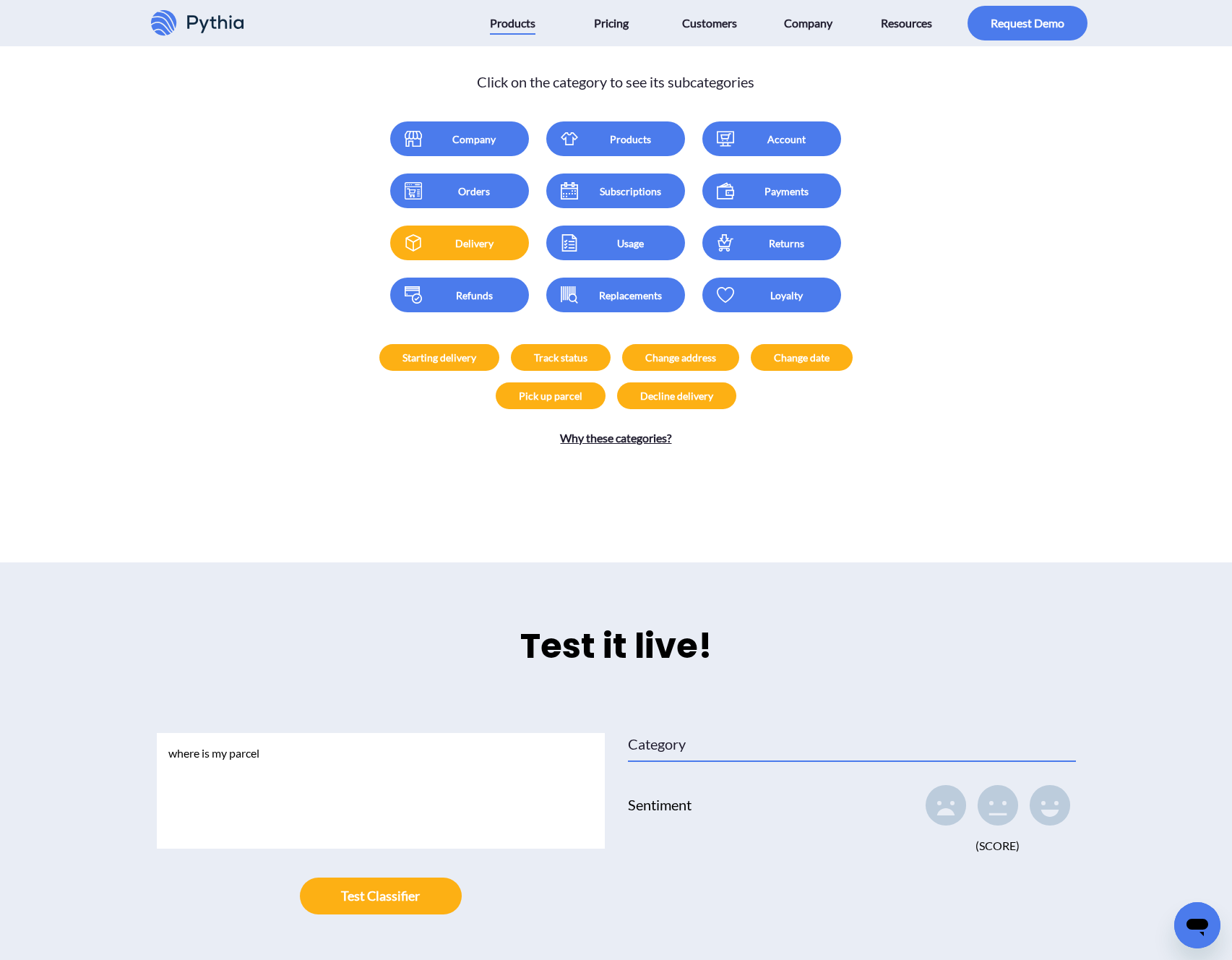
scroll to position [1968, 0]
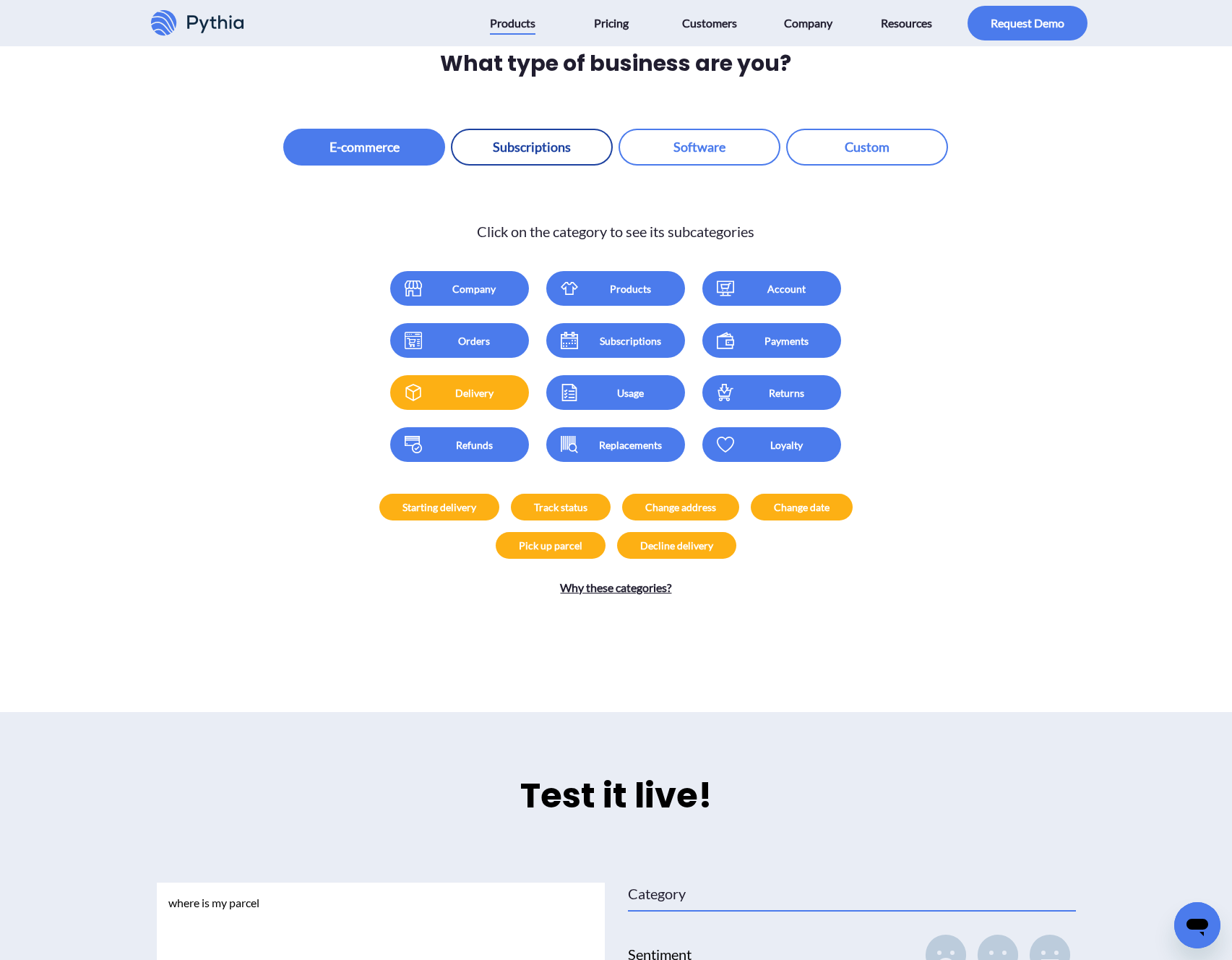
click at [580, 136] on button "button" at bounding box center [531, 147] width 162 height 37
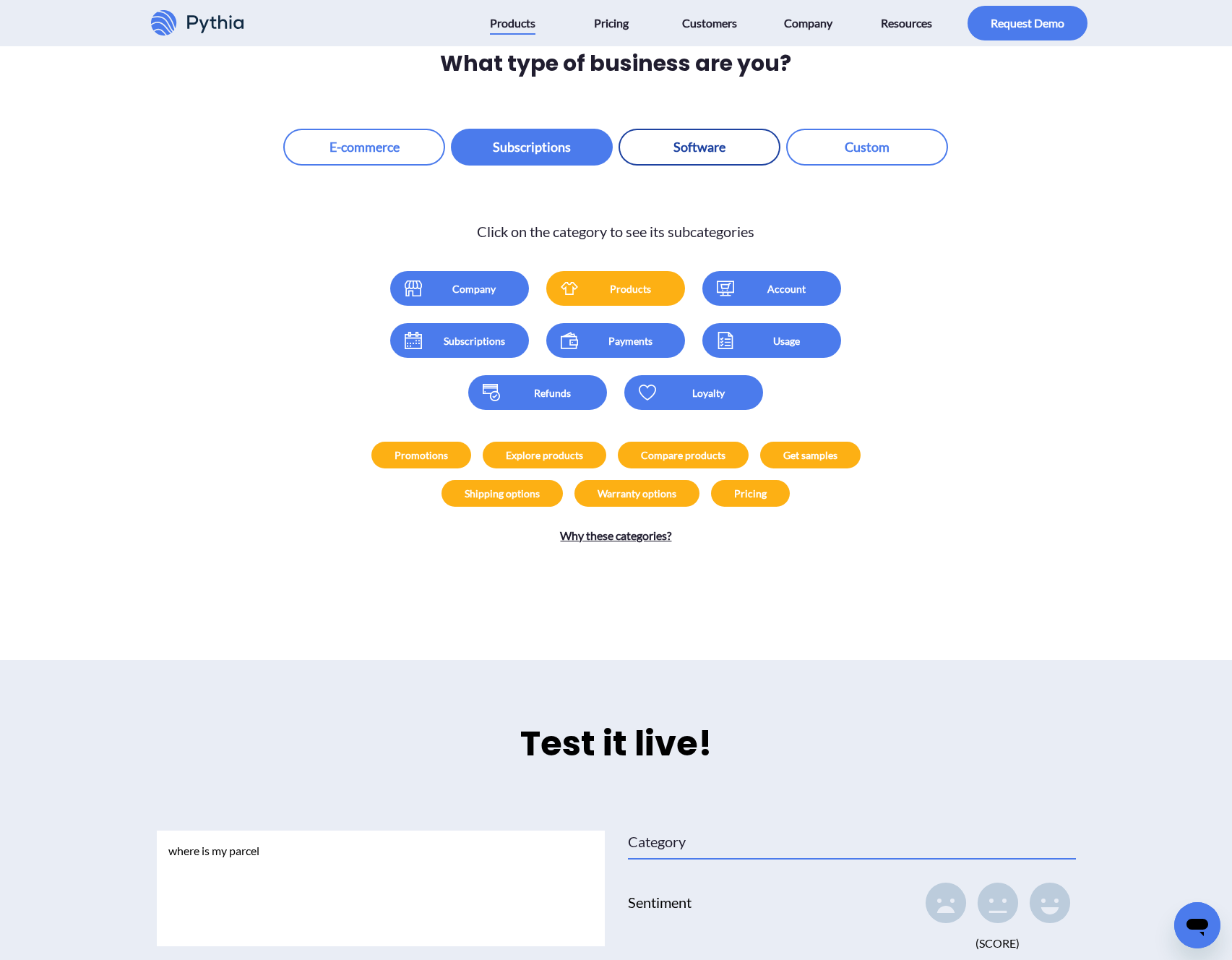
click at [700, 143] on button "button" at bounding box center [699, 147] width 162 height 37
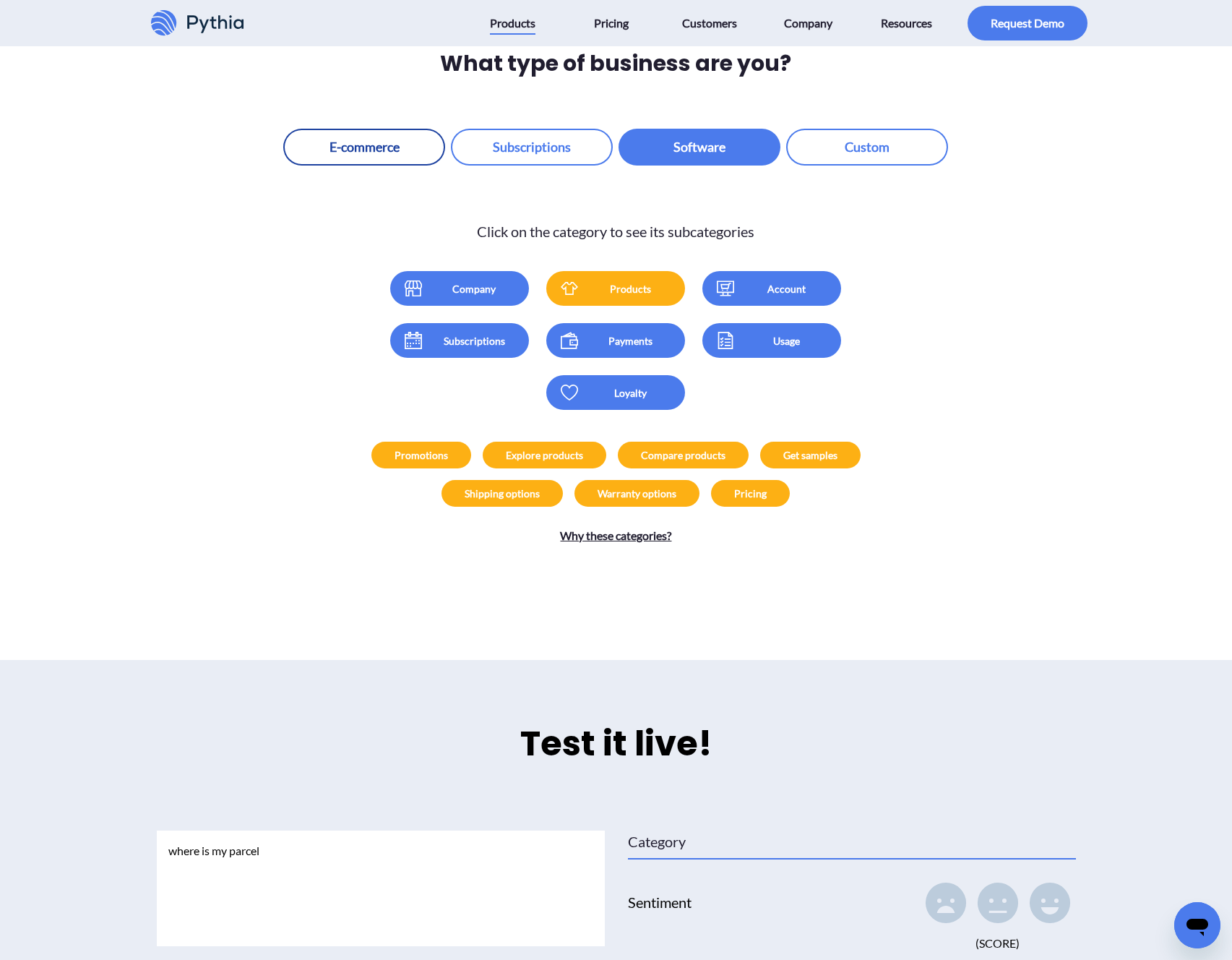
click at [360, 129] on button "button" at bounding box center [364, 147] width 162 height 37
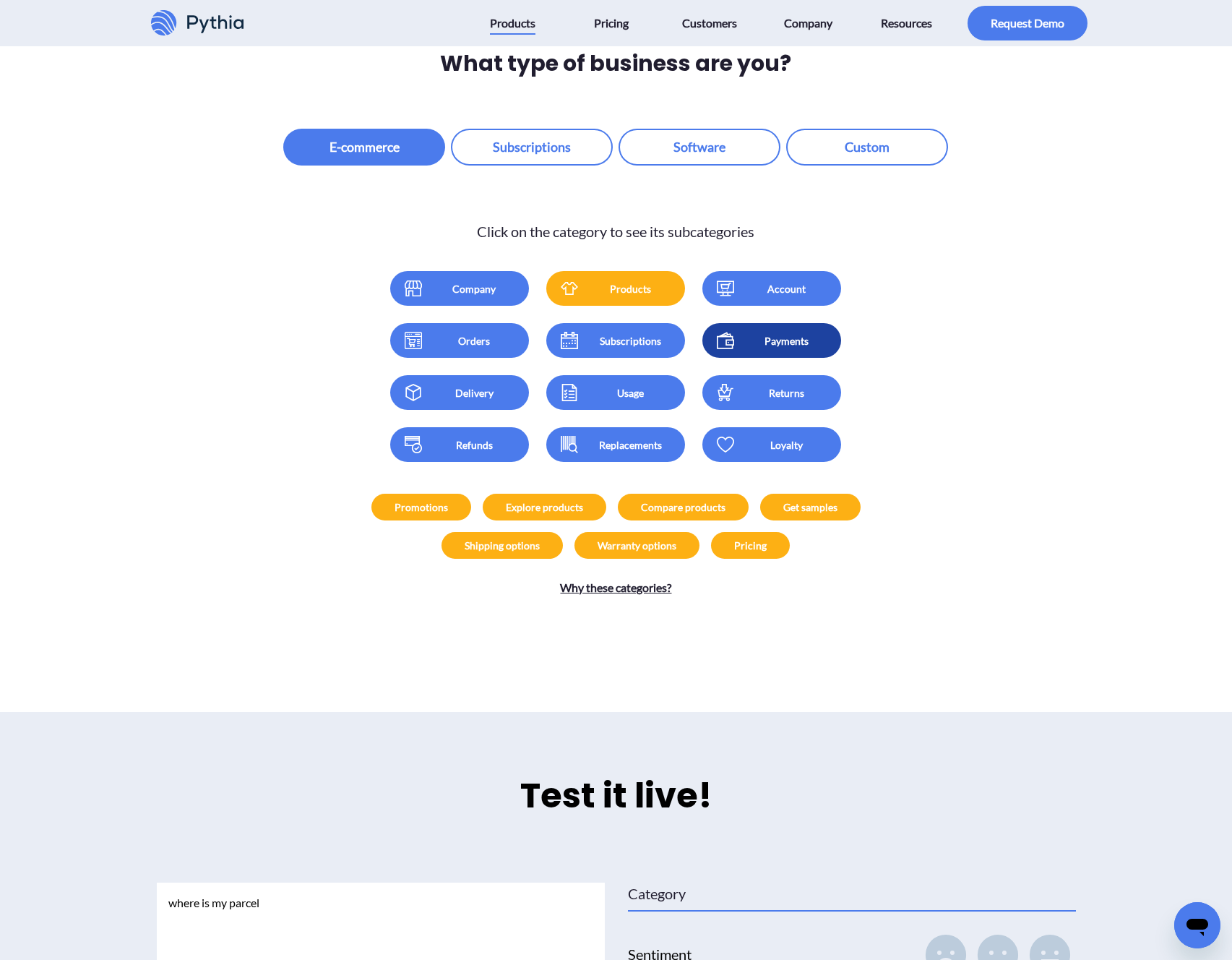
click at [788, 334] on div "Payments" at bounding box center [786, 341] width 86 height 16
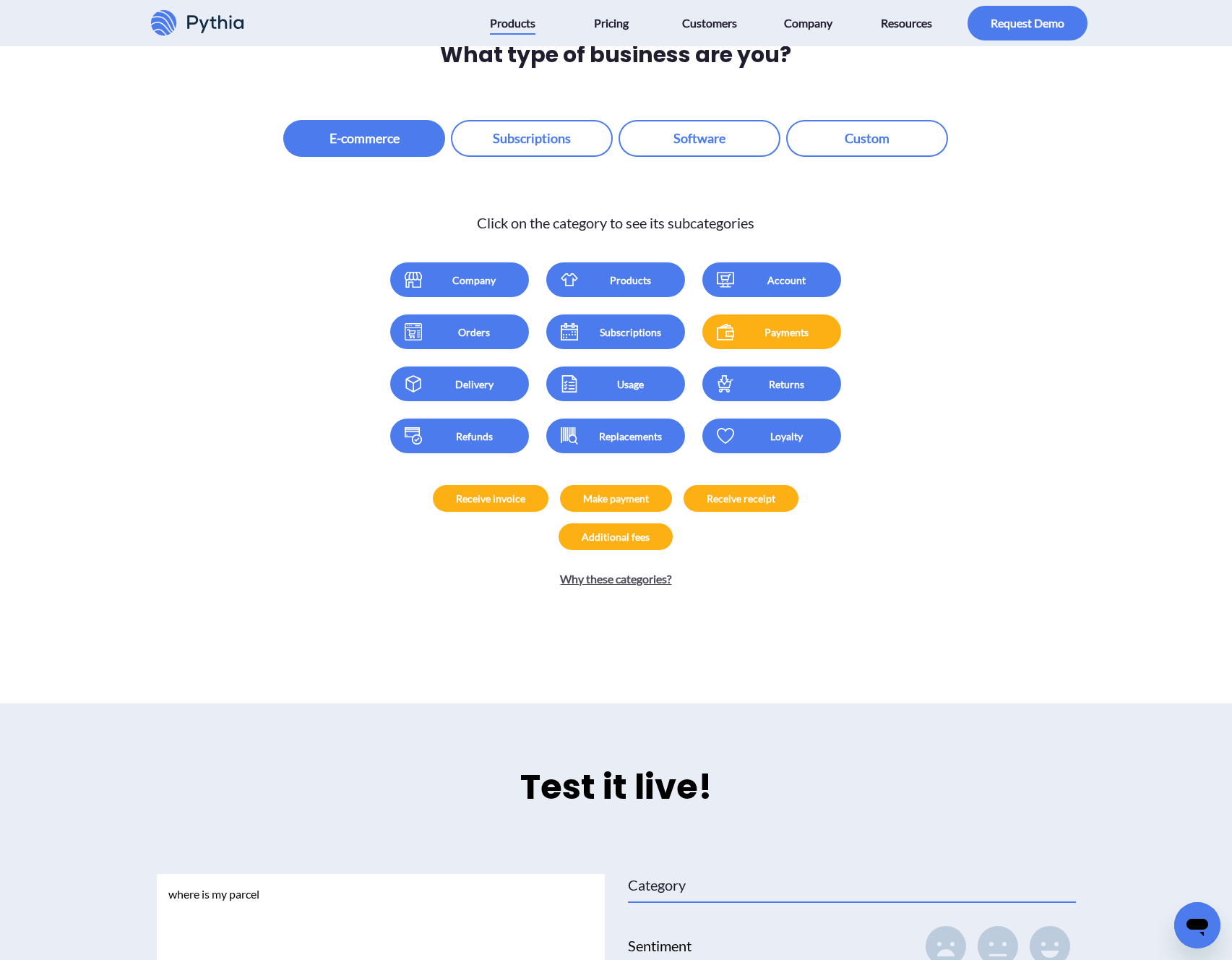
scroll to position [1986, 0]
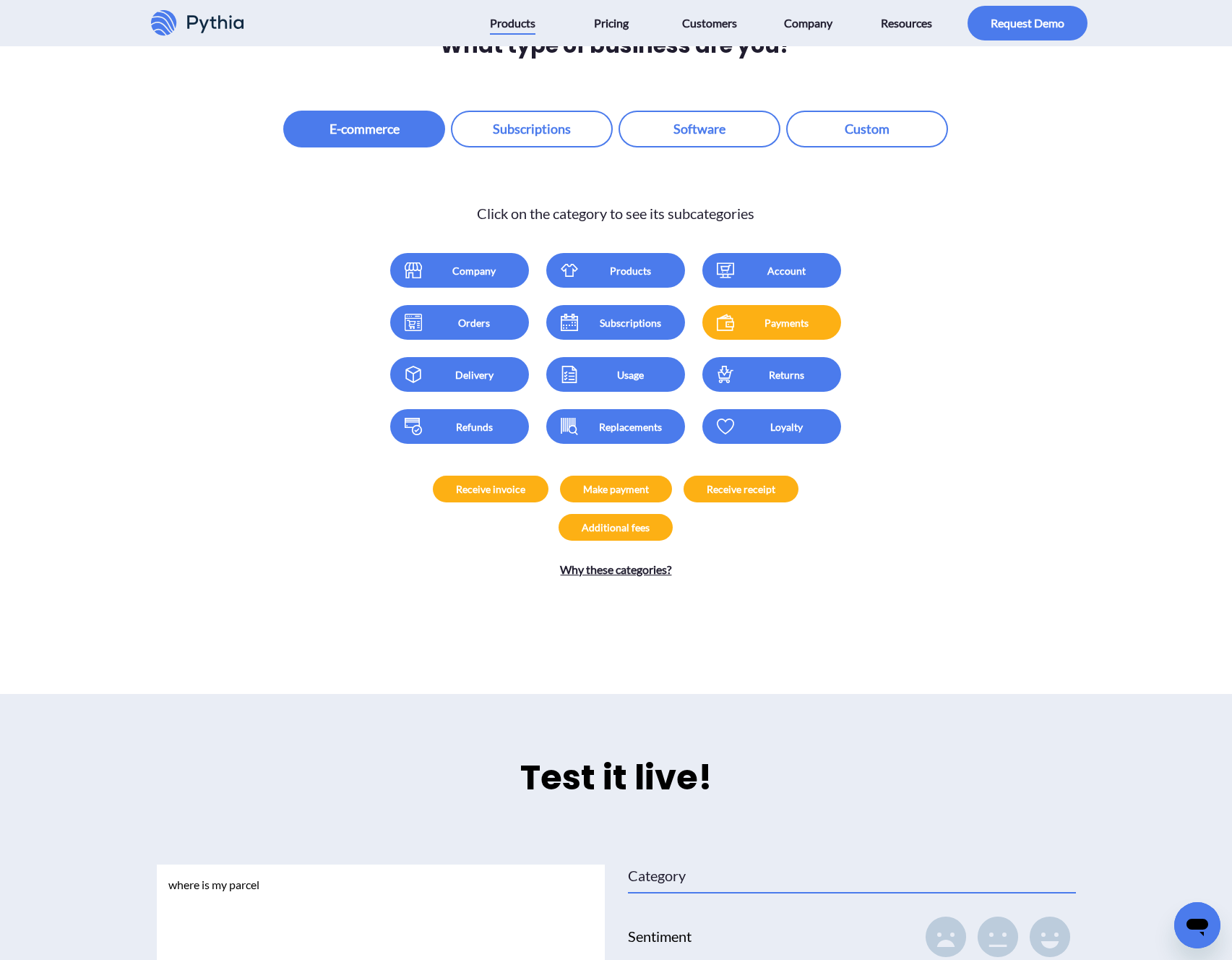
click at [456, 481] on div "Receive invoice" at bounding box center [491, 489] width 69 height 16
click at [583, 481] on div "Make payment" at bounding box center [616, 489] width 66 height 16
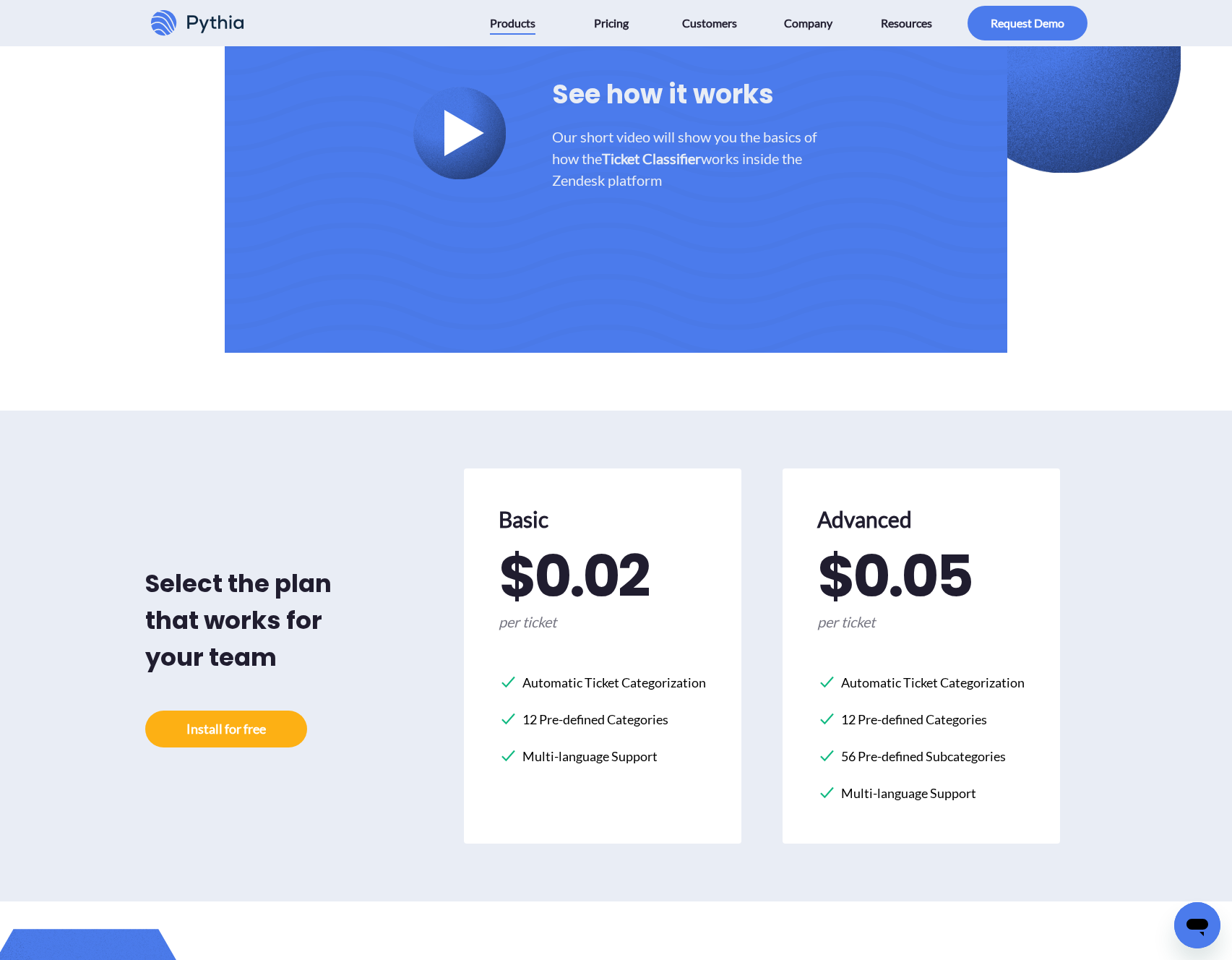
scroll to position [3901, 0]
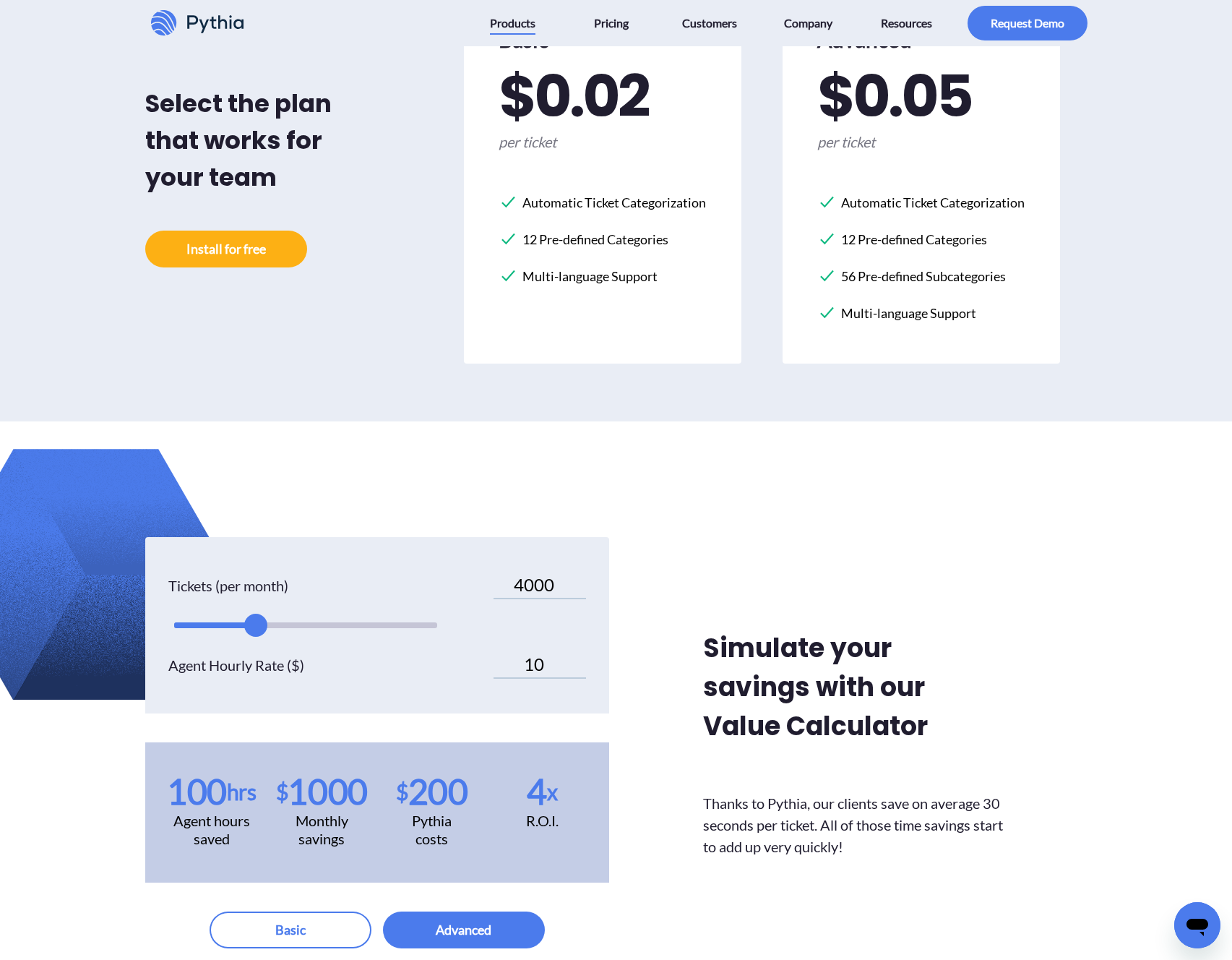
type input "5000"
drag, startPoint x: 197, startPoint y: 564, endPoint x: 271, endPoint y: 564, distance: 74.0
click at [267, 614] on div at bounding box center [255, 625] width 23 height 23
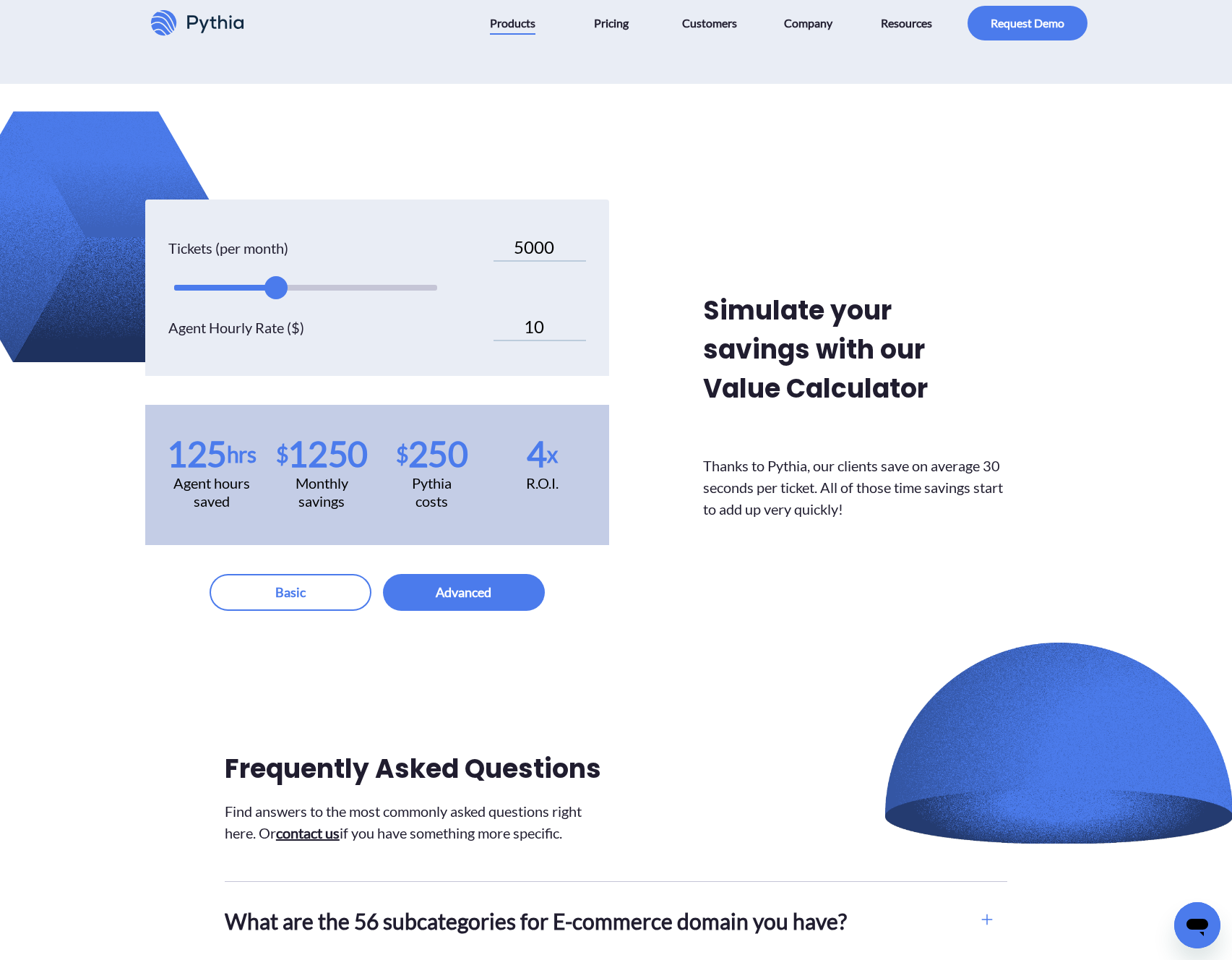
scroll to position [4703, 0]
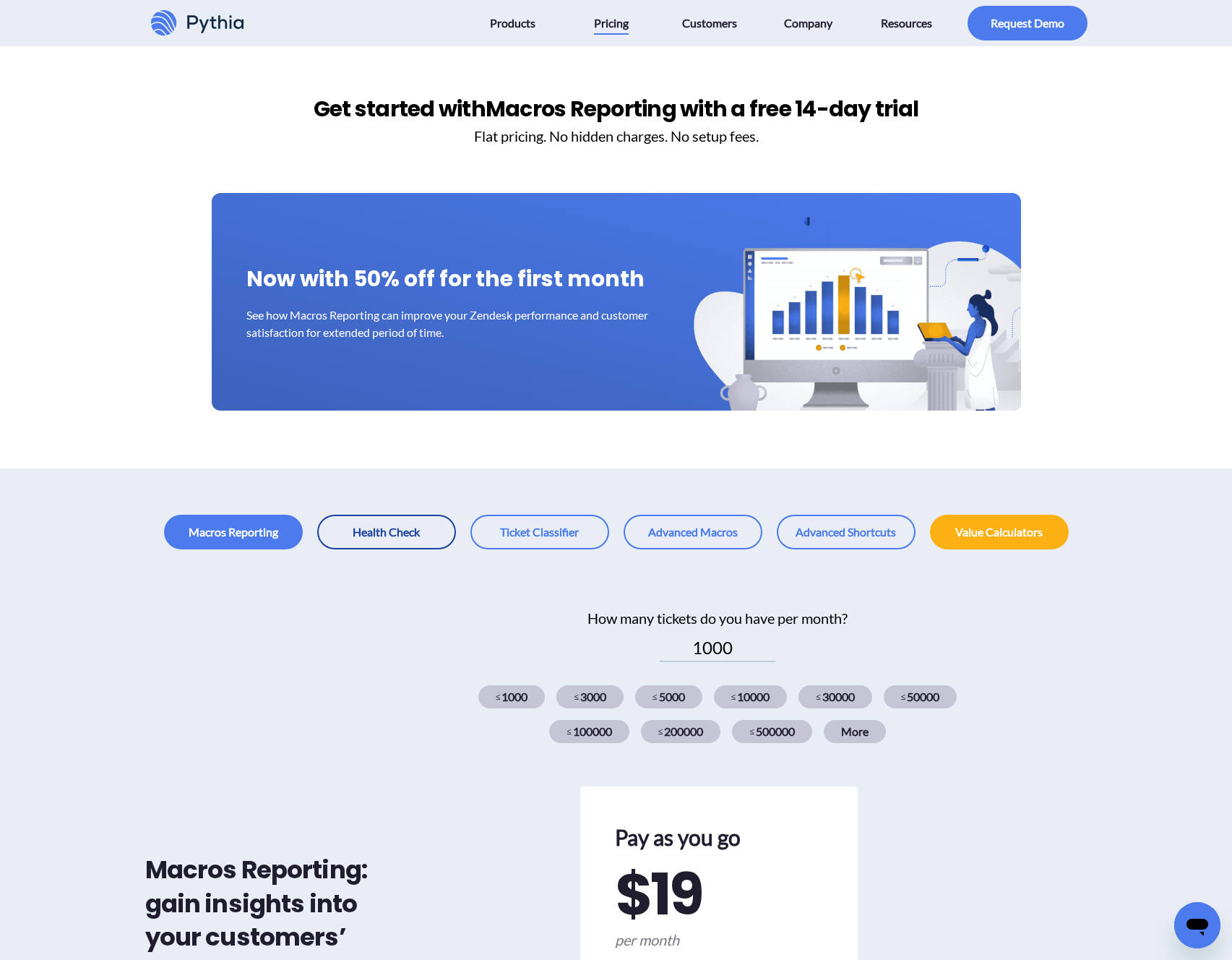
click at [357, 541] on link at bounding box center [386, 532] width 139 height 35
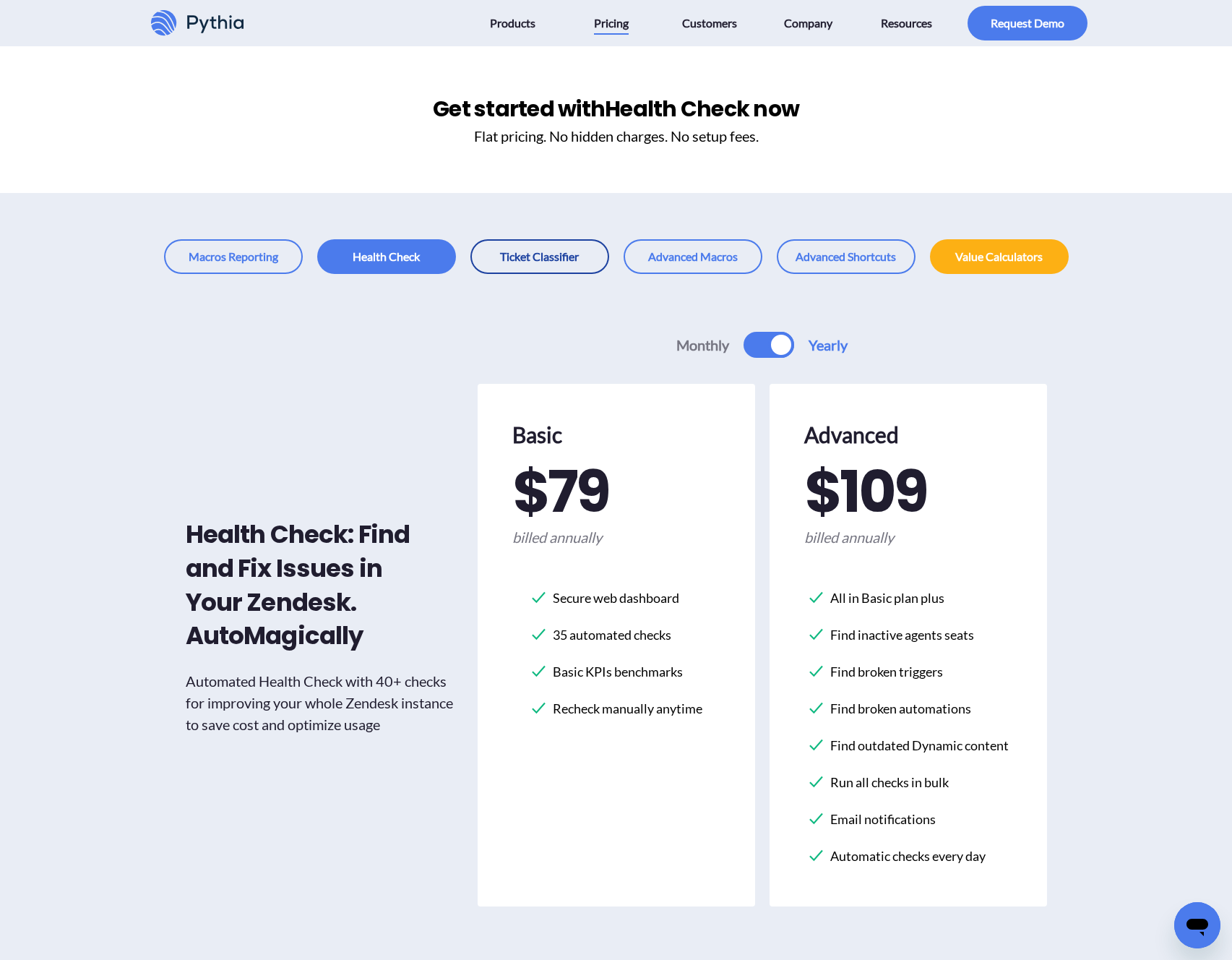
click at [536, 262] on link at bounding box center [540, 257] width 139 height 35
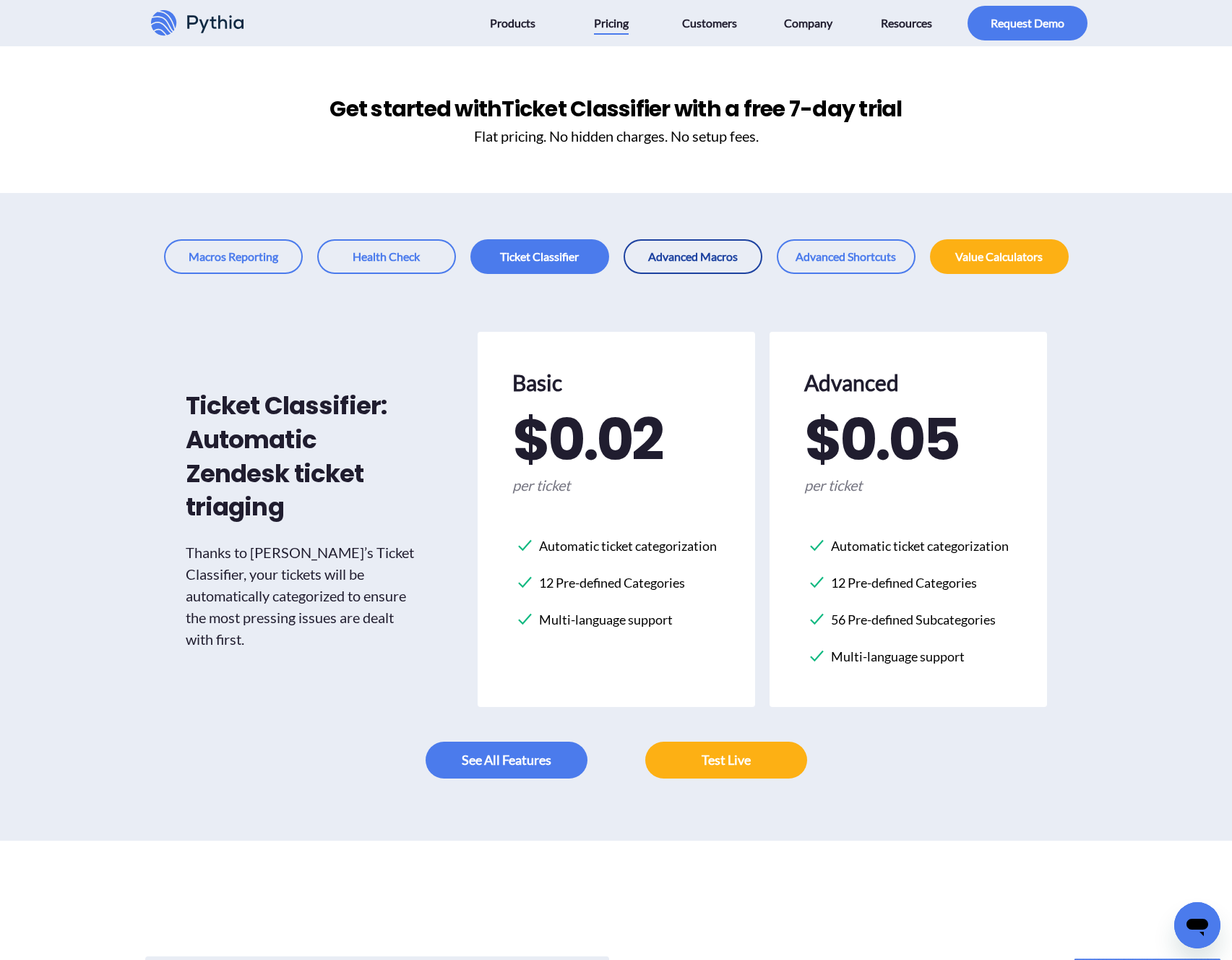
click at [697, 257] on link at bounding box center [693, 257] width 139 height 35
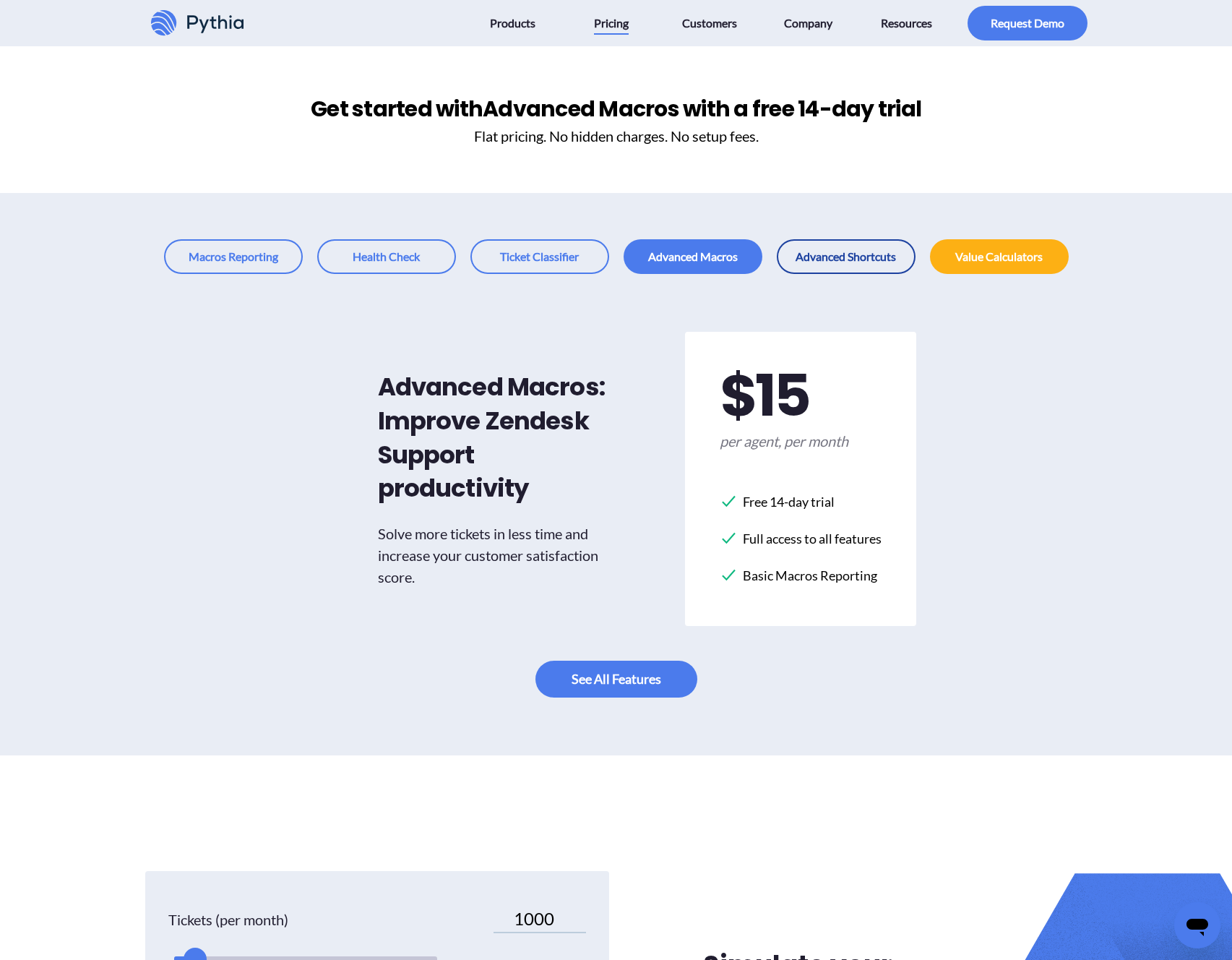
click at [825, 262] on link at bounding box center [846, 257] width 139 height 35
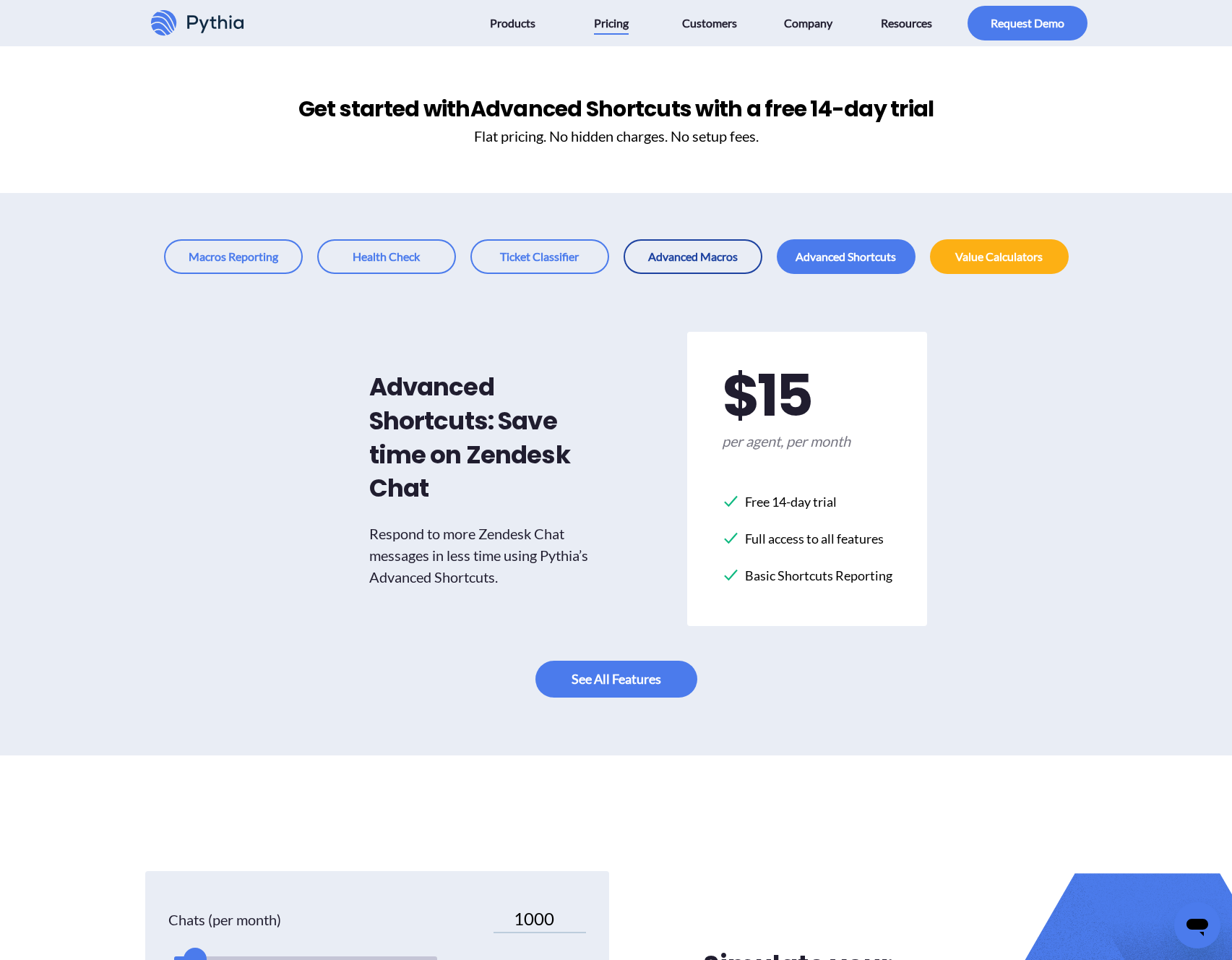
click at [670, 250] on link at bounding box center [693, 257] width 139 height 35
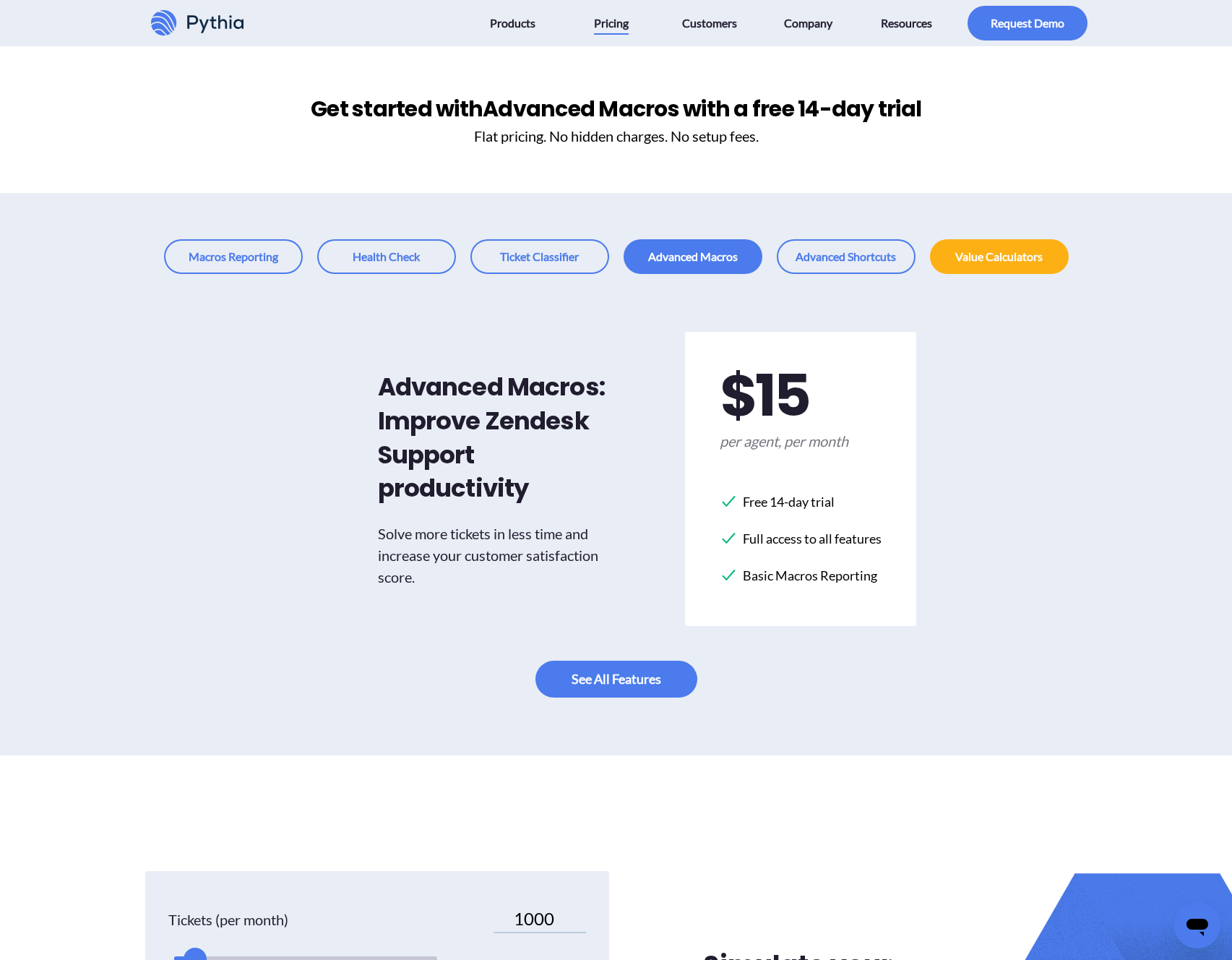
click at [727, 419] on span "$ 15" at bounding box center [764, 395] width 89 height 58
click at [592, 673] on link at bounding box center [616, 678] width 162 height 37
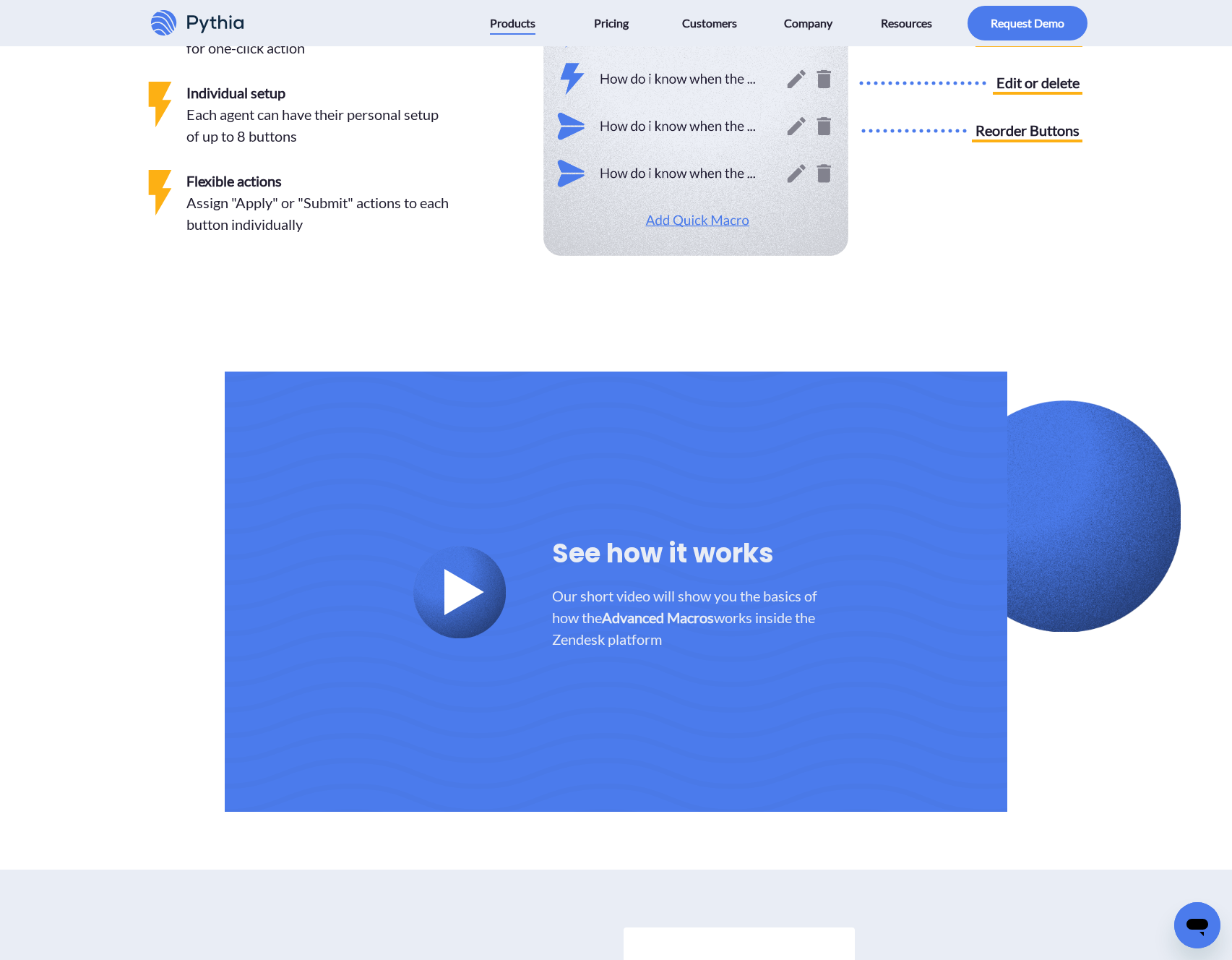
scroll to position [3415, 0]
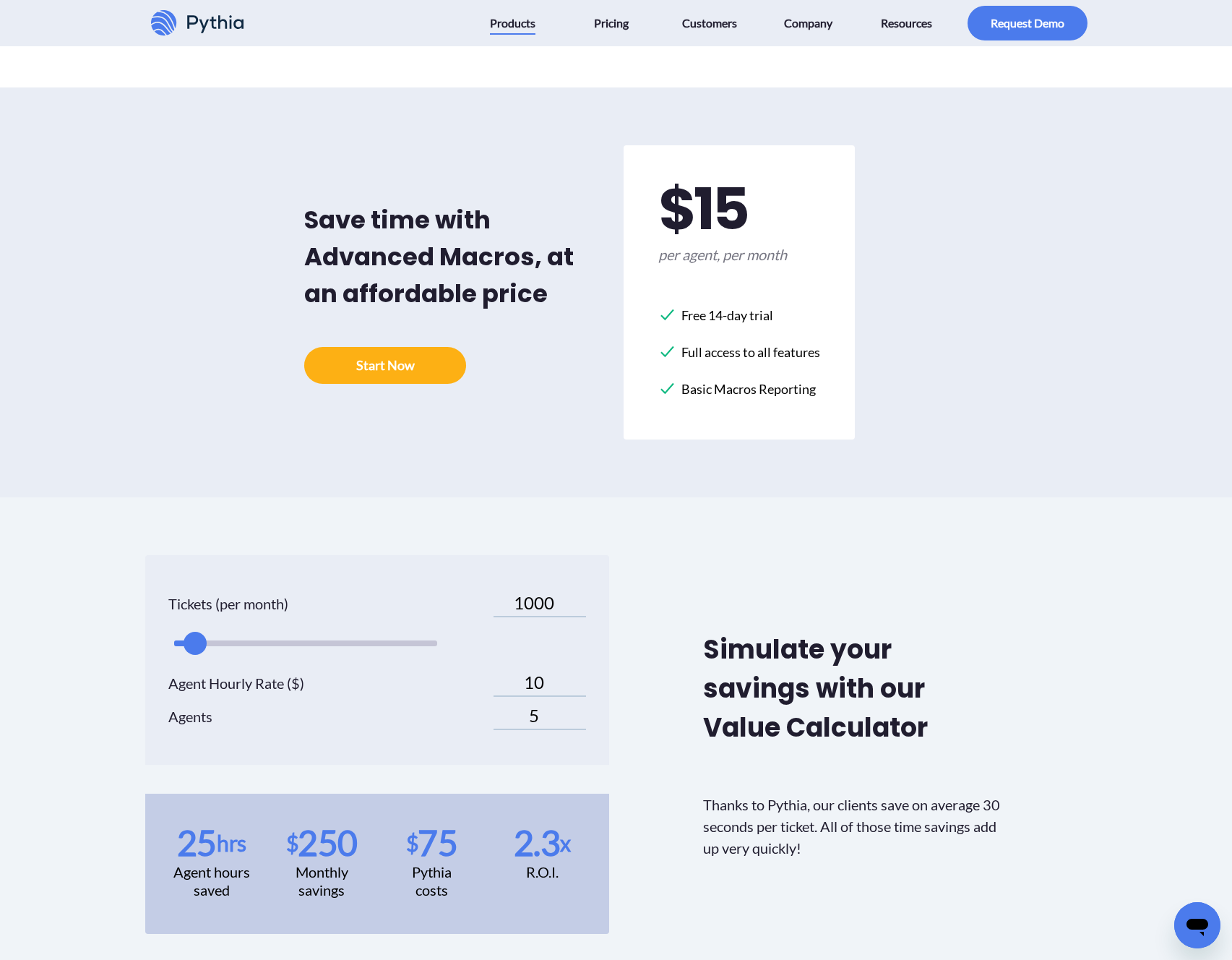
click at [1221, 937] on div "Tickets (per month) 1000 Agent Hourly Rate ($) 10 Agents 5 25 hrs Agent hours s…" at bounding box center [616, 744] width 1232 height 494
click at [1199, 930] on icon "Open messaging window" at bounding box center [1197, 925] width 26 height 26
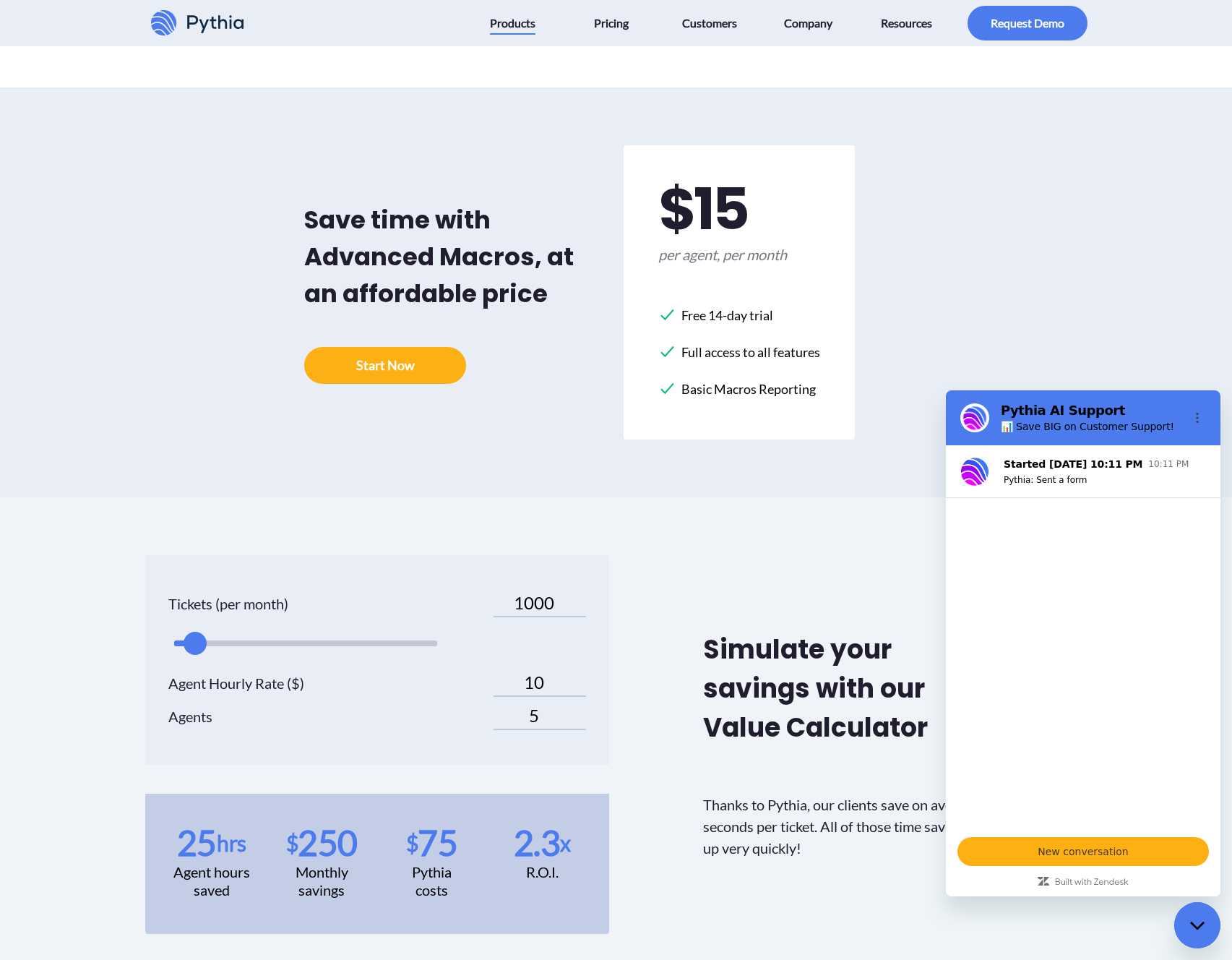
click at [1199, 930] on div "Close messaging window" at bounding box center [1197, 925] width 43 height 43
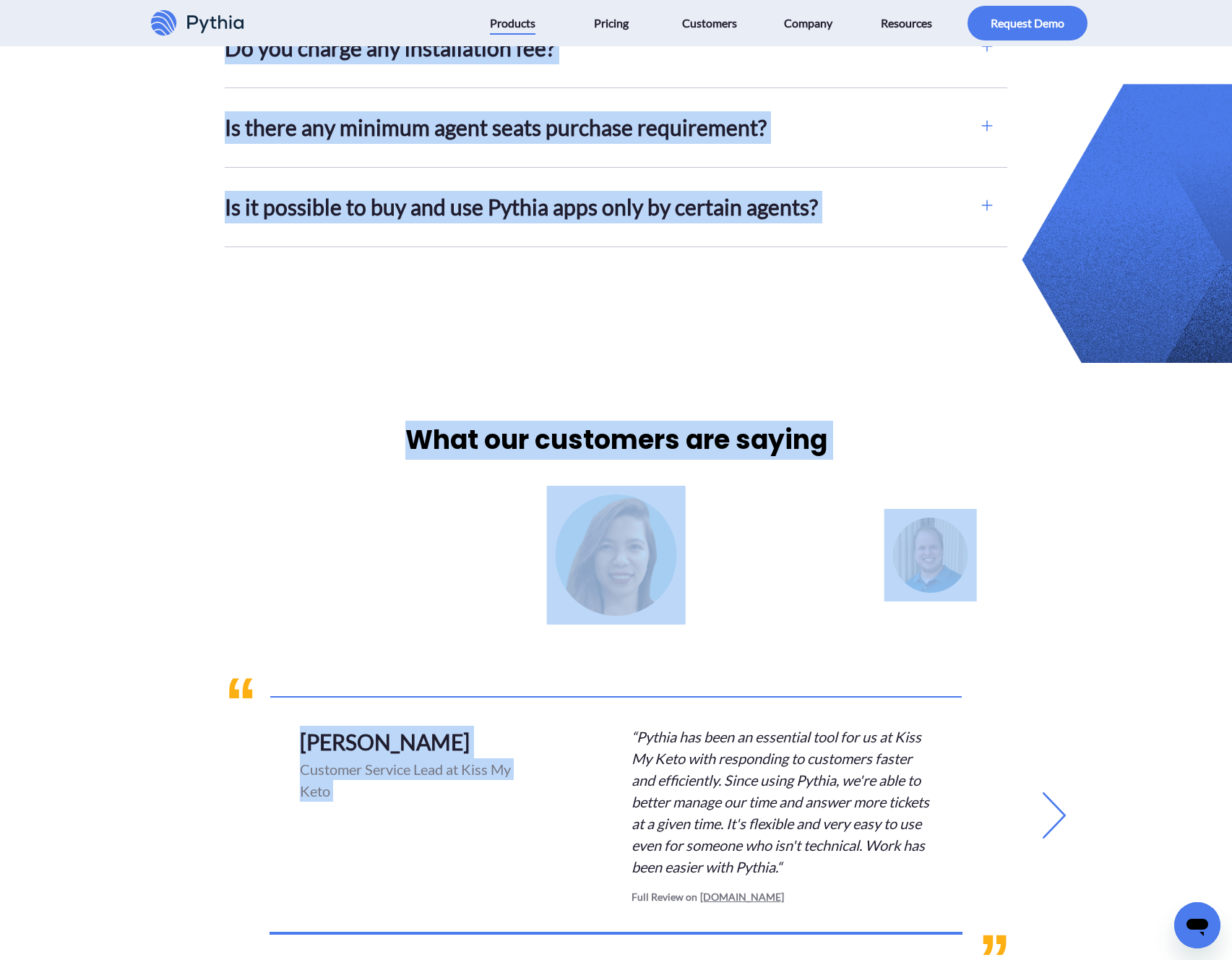
scroll to position [4656, 0]
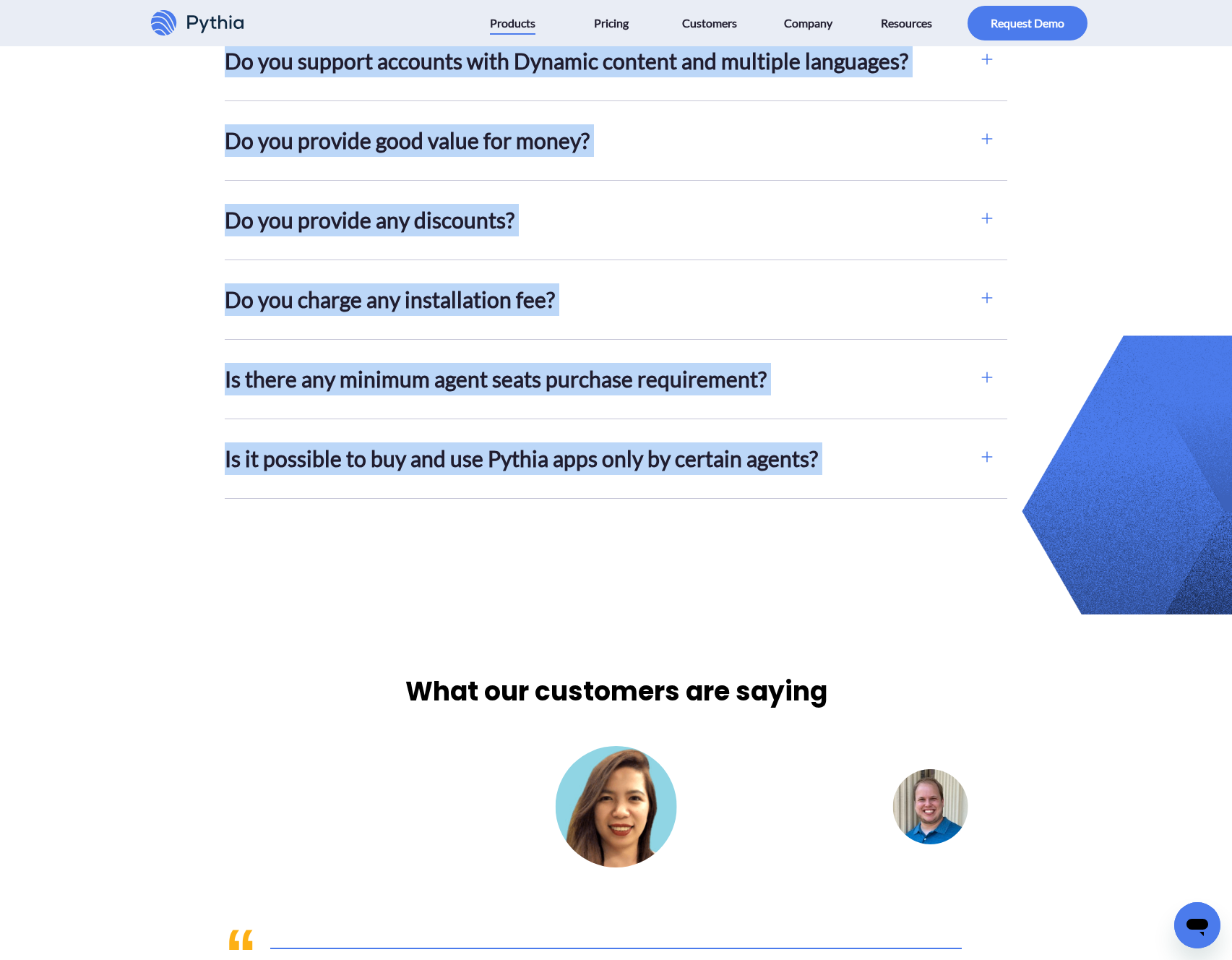
copy div "Customer Excellence Apps for Zendesk Advanced Macros: Improve Zendesk Support p…"
drag, startPoint x: 351, startPoint y: 95, endPoint x: 984, endPoint y: 495, distance: 748.8
click at [908, 475] on h2 "Is it possible to buy and use Pythia apps only by certain agents?" at bounding box center [595, 459] width 742 height 33
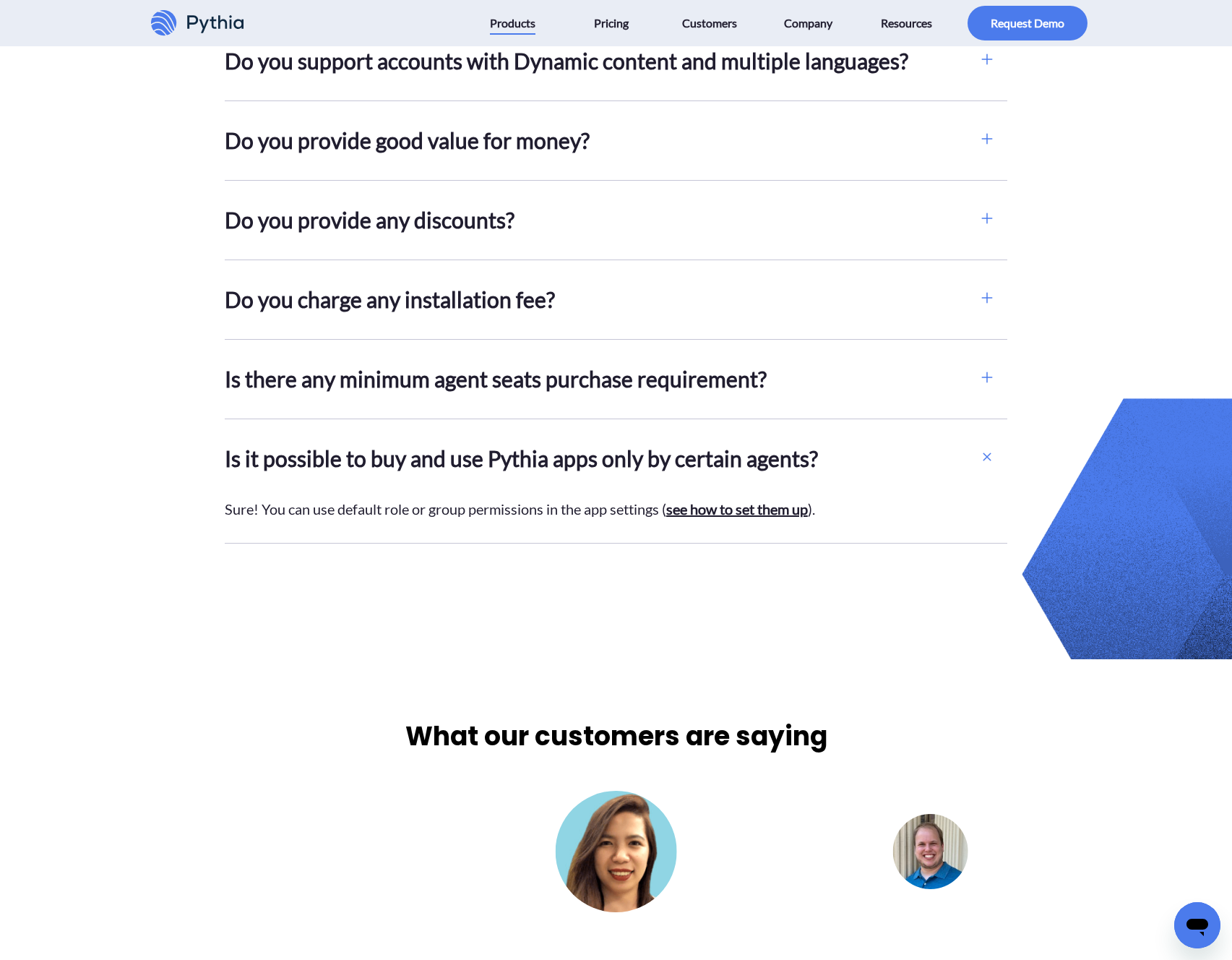
scroll to position [4857, 0]
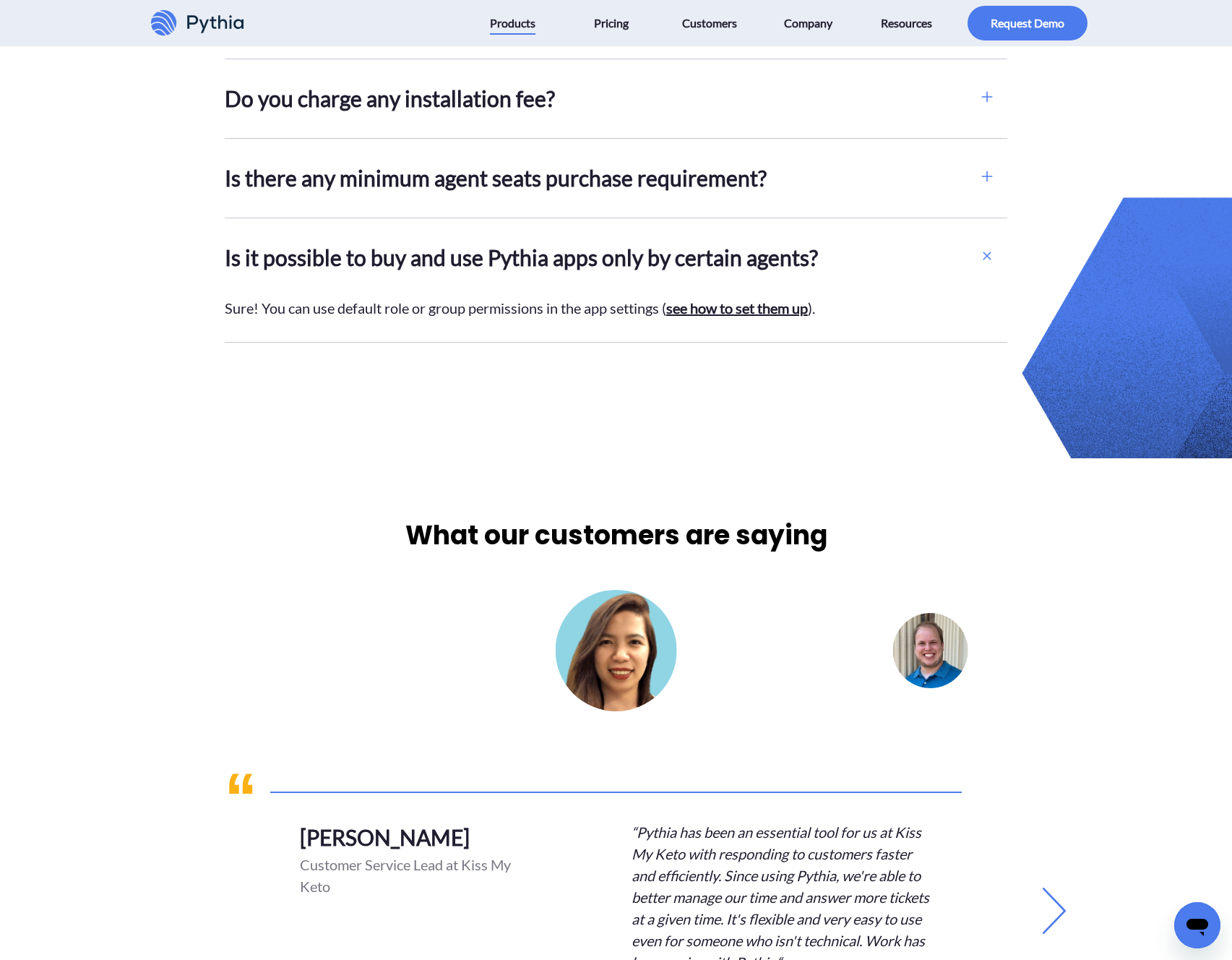
click at [922, 692] on img at bounding box center [930, 650] width 92 height 92
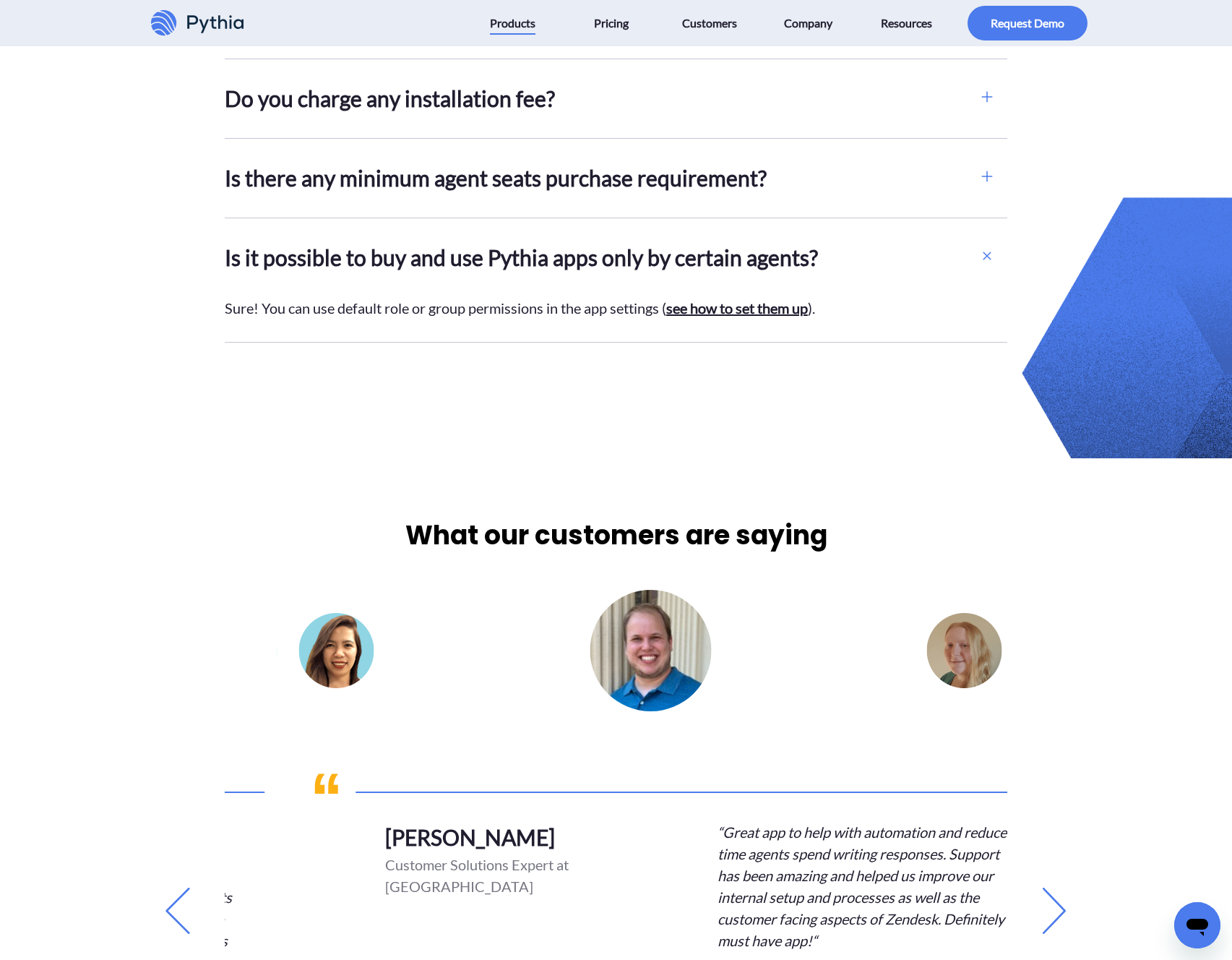
scroll to position [5312, 0]
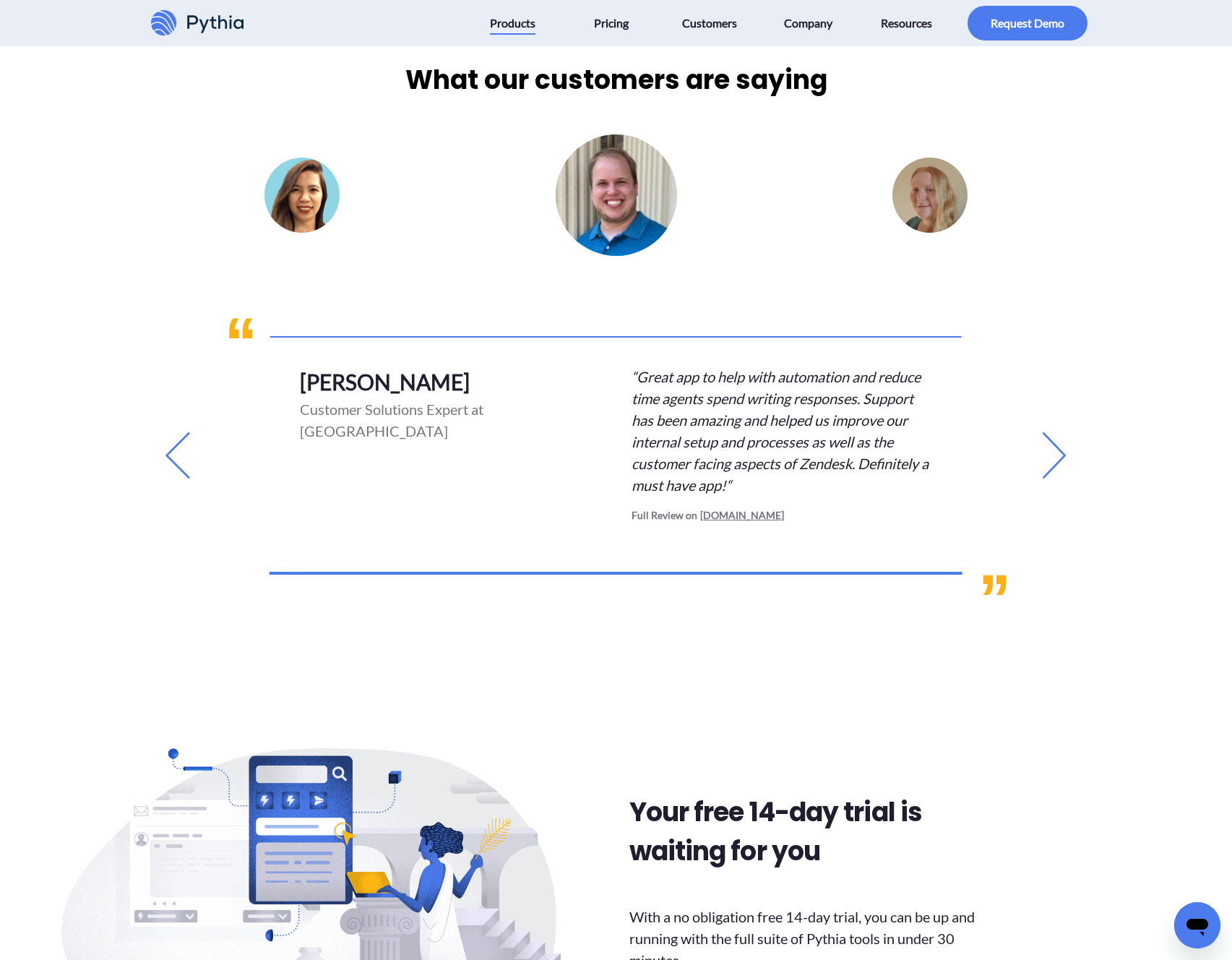
click at [918, 238] on img at bounding box center [930, 194] width 92 height 92
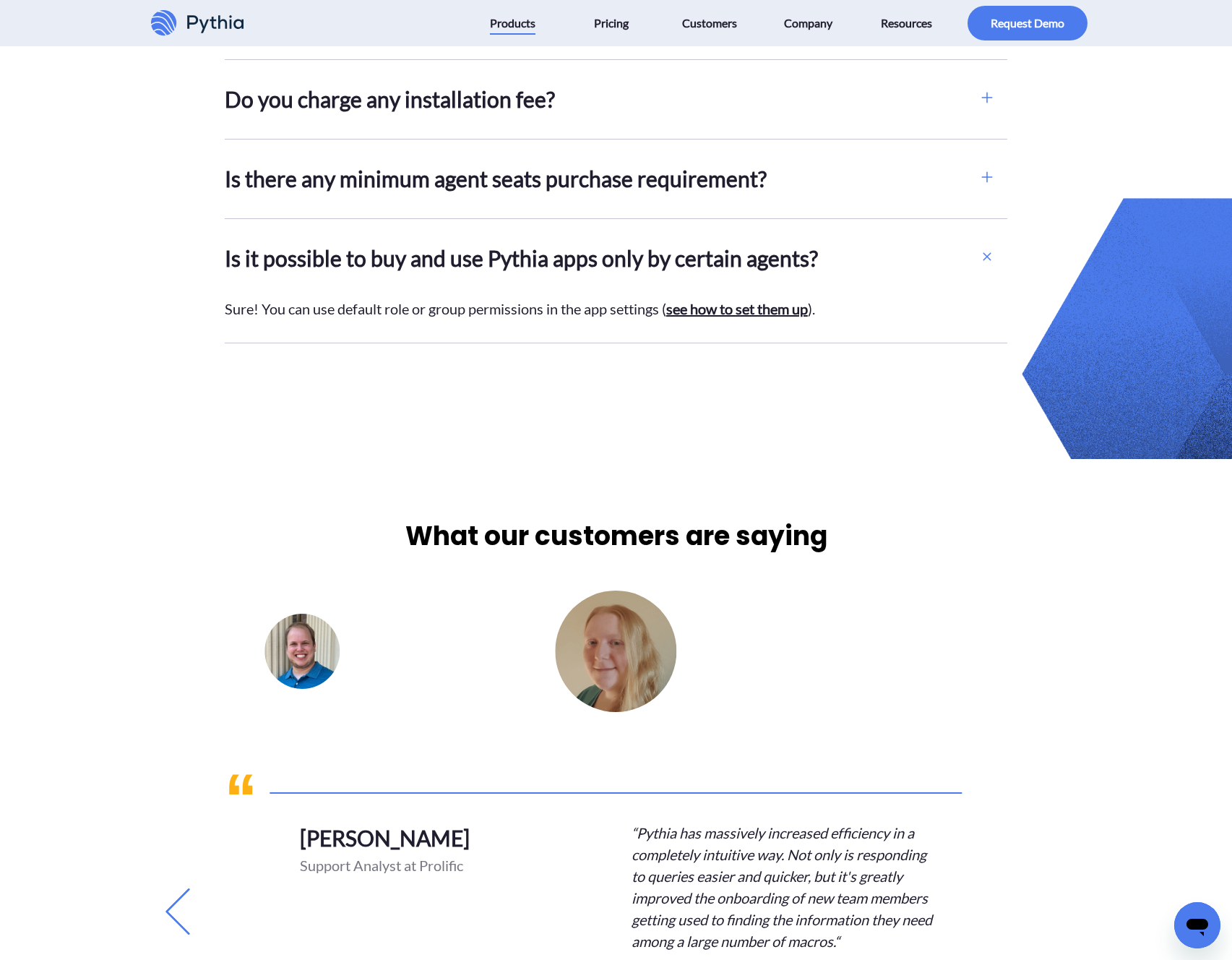
scroll to position [4559, 0]
